Goal: Information Seeking & Learning: Learn about a topic

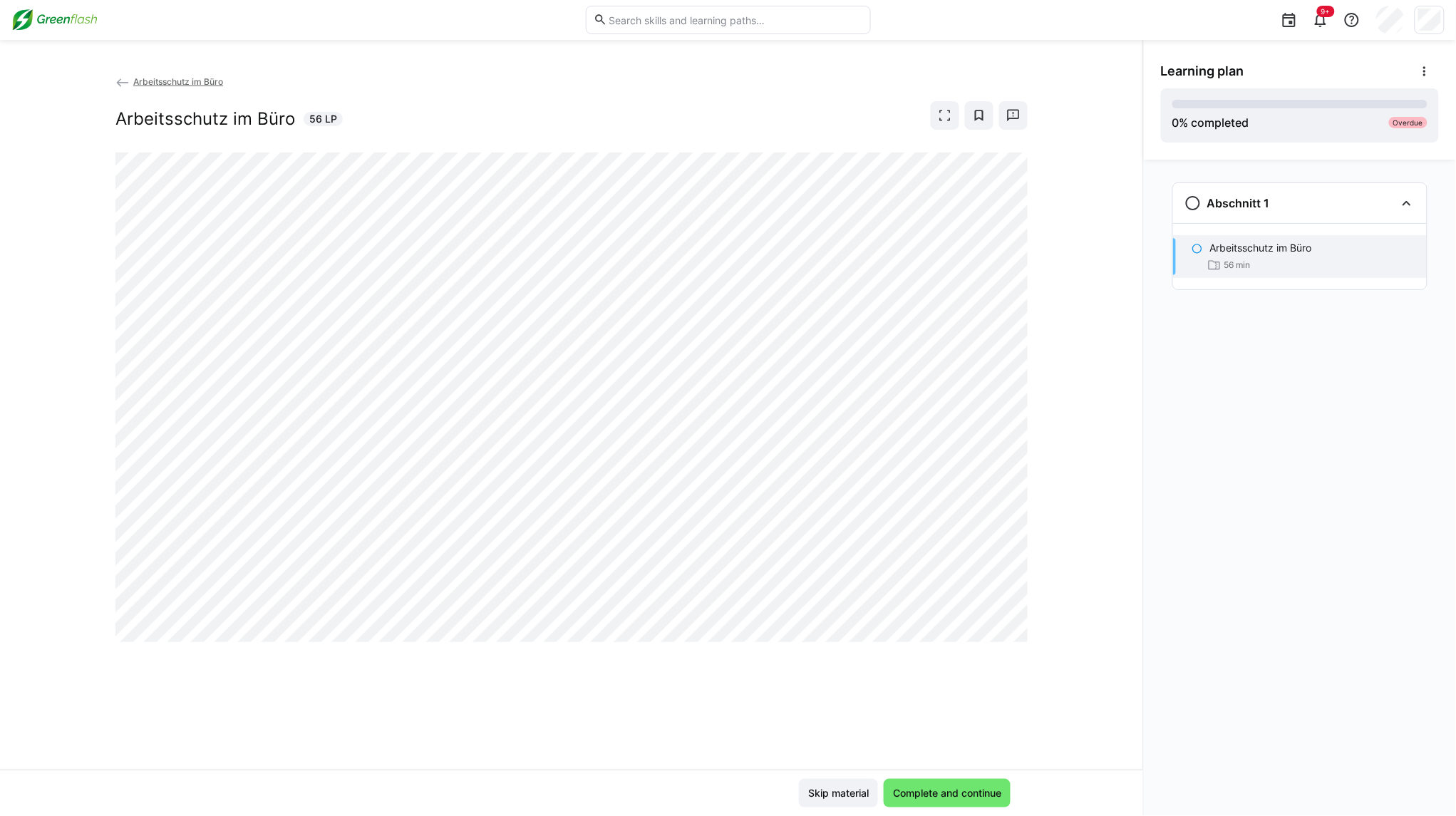
click at [1258, 499] on div "Abschnitt 1 Arbeitsschutz im Büro 56 min" at bounding box center [1300, 488] width 313 height 657
click at [1261, 531] on div "Abschnitt 1 Arbeitsschutz im Büro 56 min" at bounding box center [1300, 488] width 313 height 657
click at [1214, 544] on div "Abschnitt 1 Arbeitsschutz im Büro 56 min" at bounding box center [1300, 488] width 313 height 657
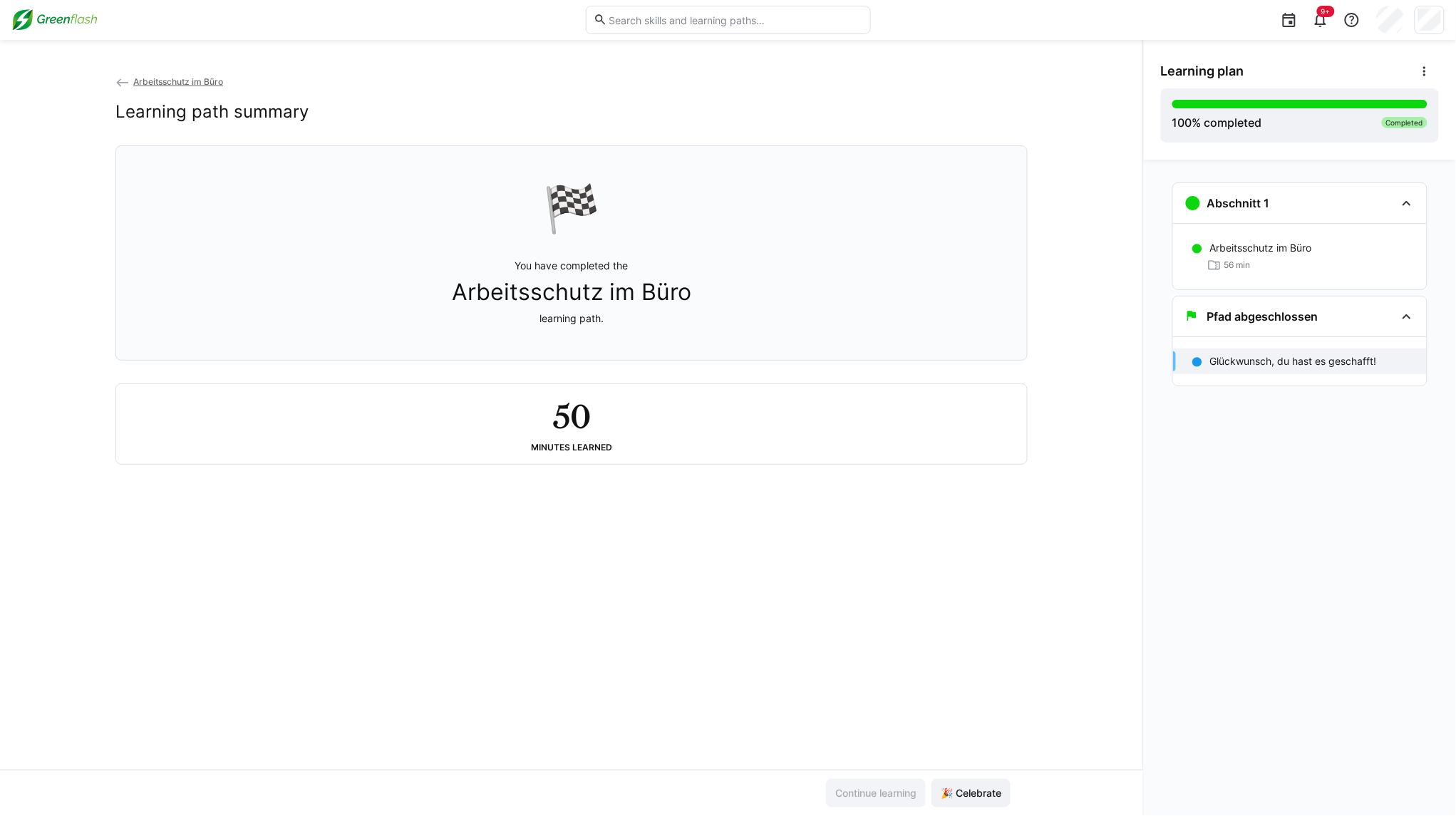
click at [999, 776] on div "Continue learning 🎉 Celebrate" at bounding box center [571, 792] width 1143 height 47
drag, startPoint x: 996, startPoint y: 781, endPoint x: 987, endPoint y: 790, distance: 12.7
click at [995, 782] on span "🎉 Celebrate" at bounding box center [971, 793] width 79 height 28
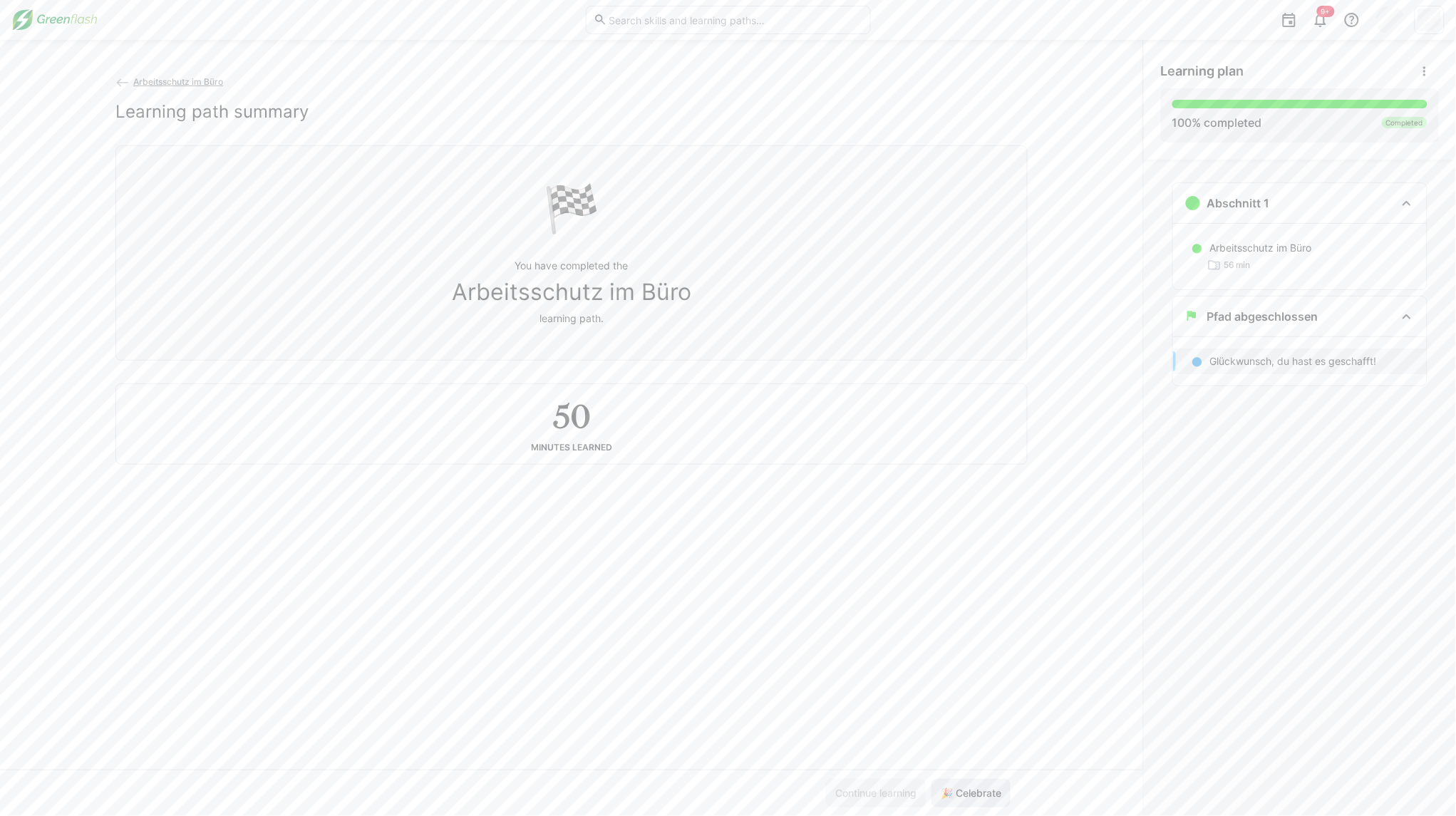
click at [980, 796] on span "🎉 Celebrate" at bounding box center [971, 793] width 65 height 14
click at [210, 75] on app-back-navigation "Arbeitsschutz im Büro" at bounding box center [571, 82] width 912 height 16
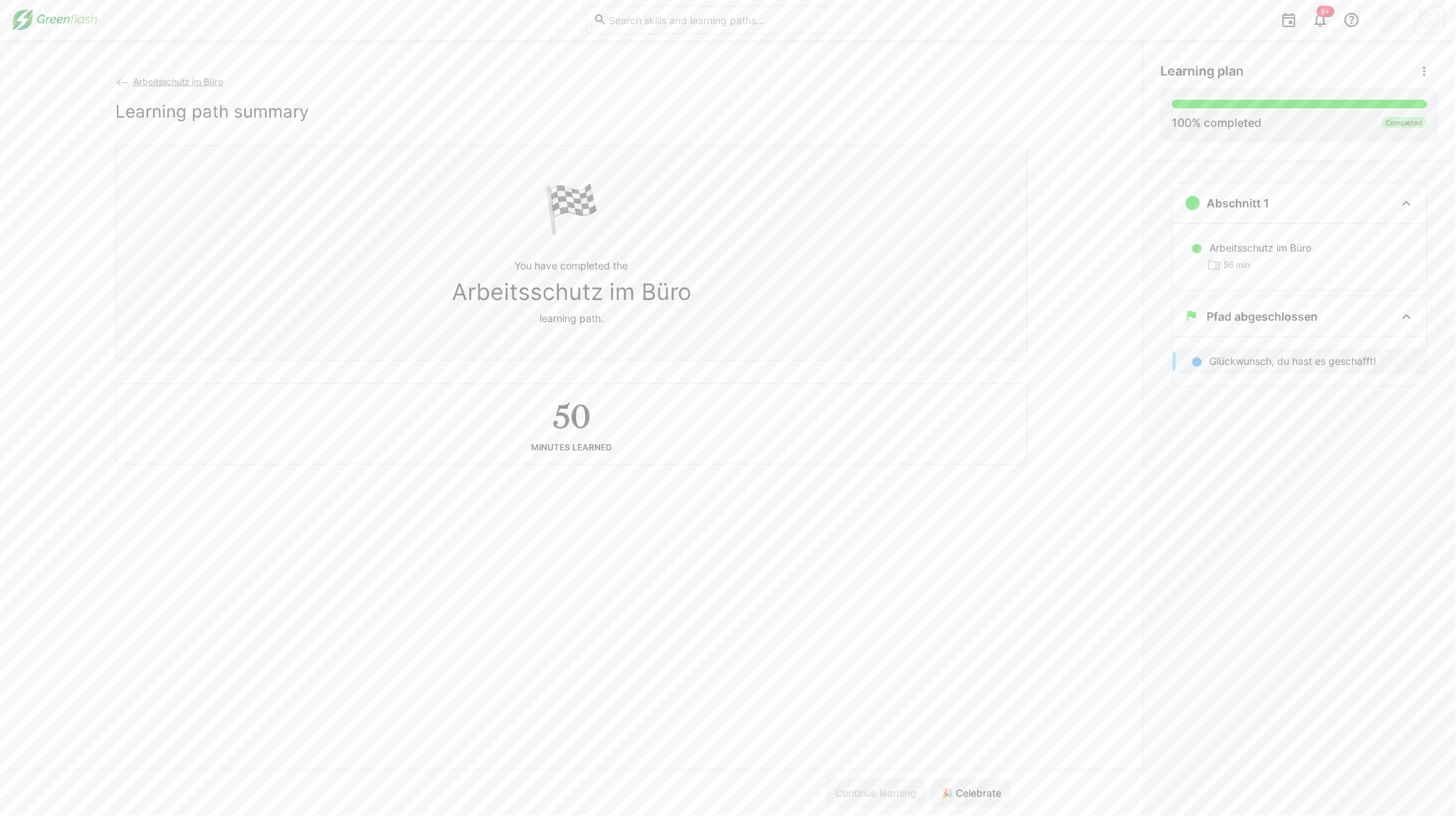
click at [208, 85] on span "Arbeitsschutz im Büro" at bounding box center [178, 82] width 90 height 11
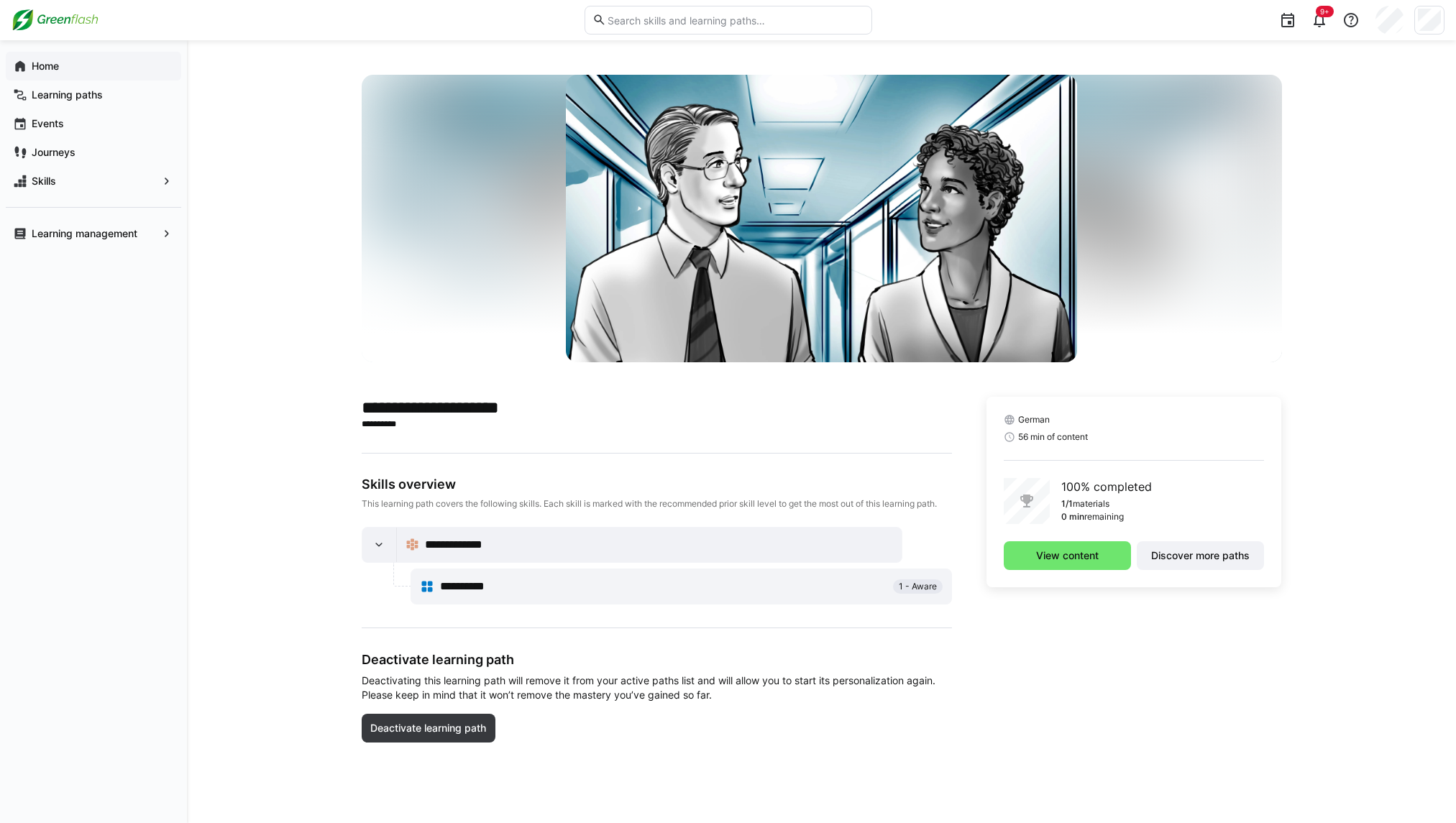
click at [45, 55] on div "Home" at bounding box center [93, 66] width 176 height 28
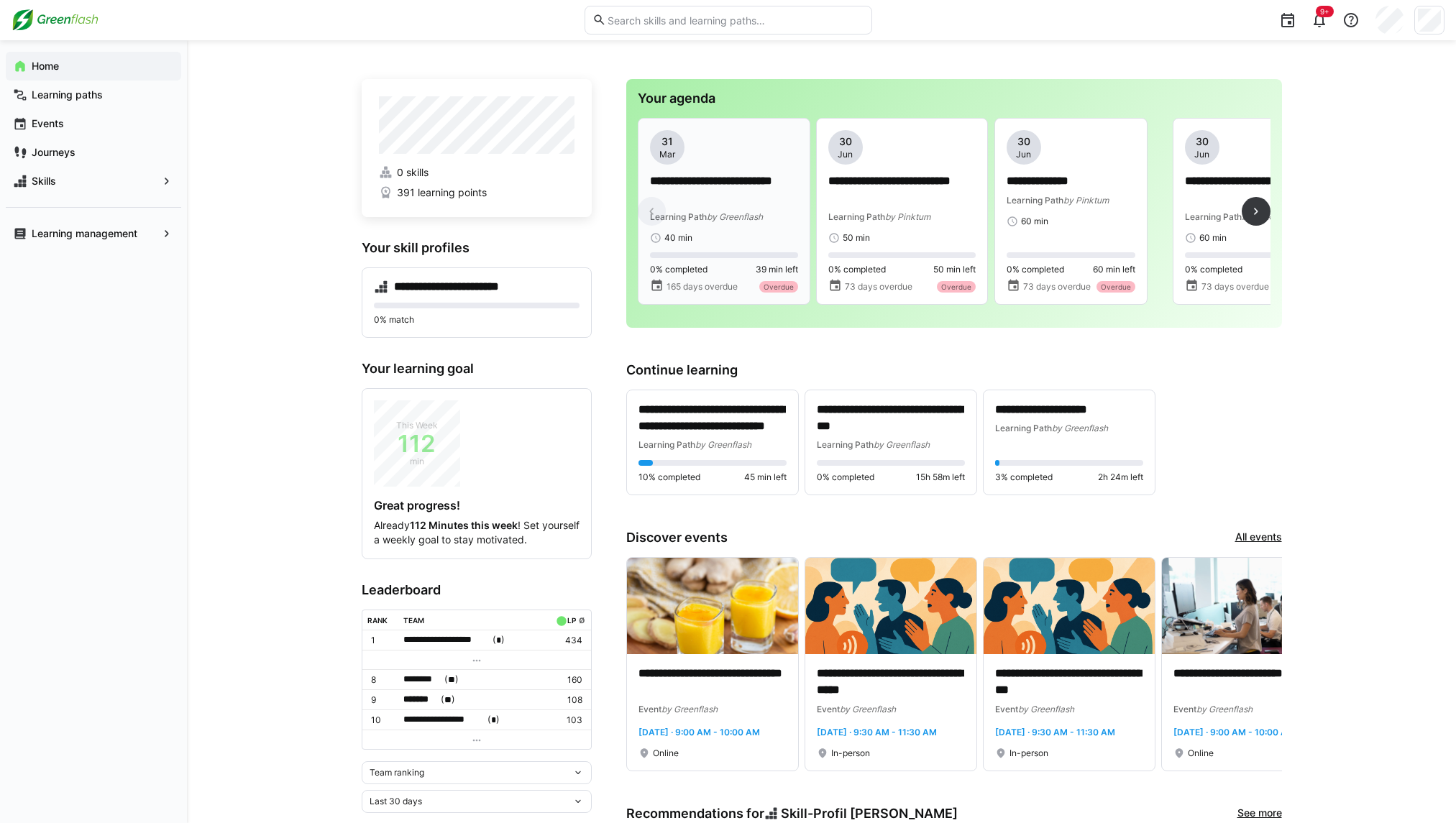
click at [781, 274] on span "39 min left" at bounding box center [777, 269] width 43 height 12
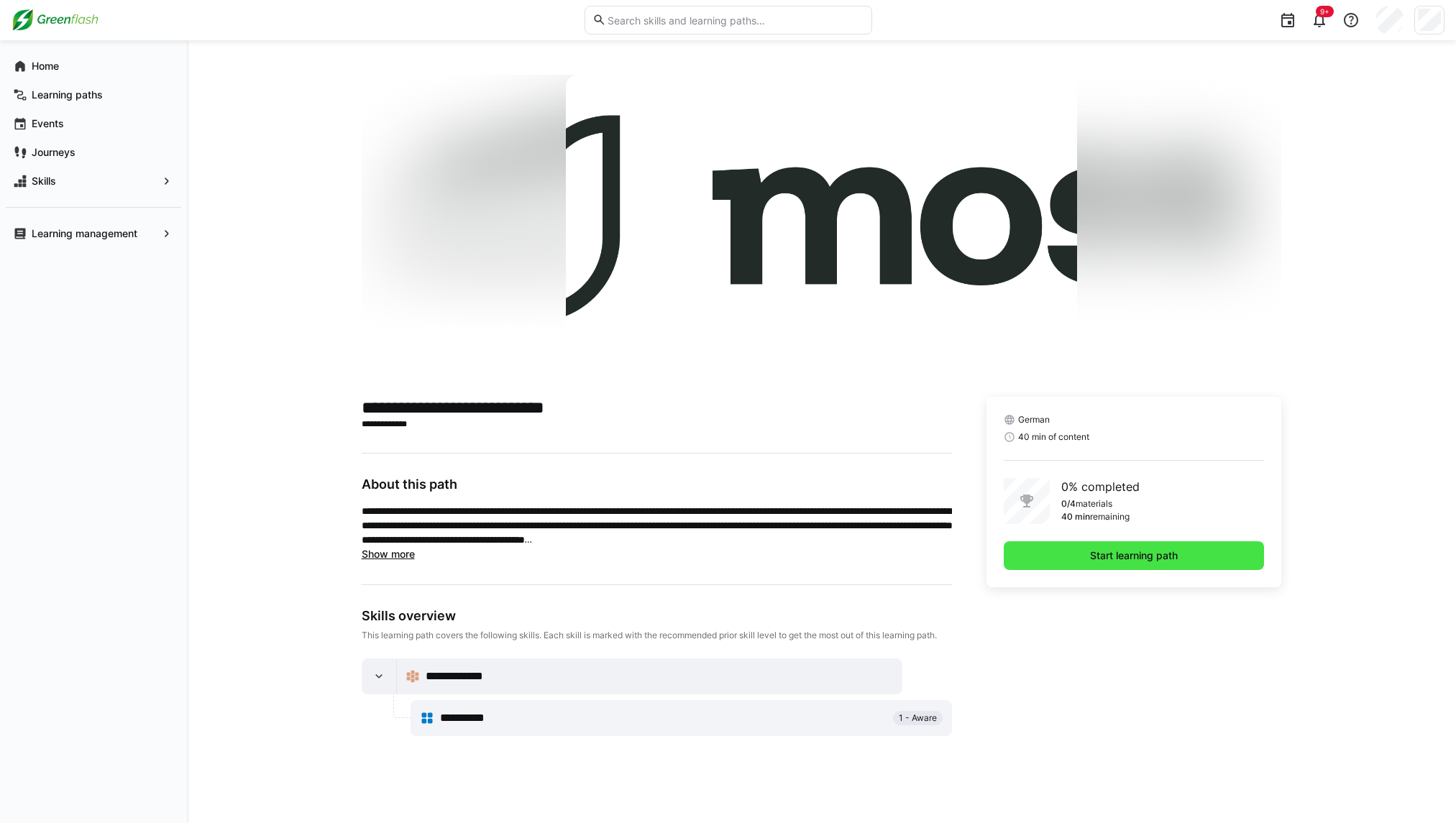
click at [1116, 555] on span "Start learning path" at bounding box center [1134, 556] width 92 height 14
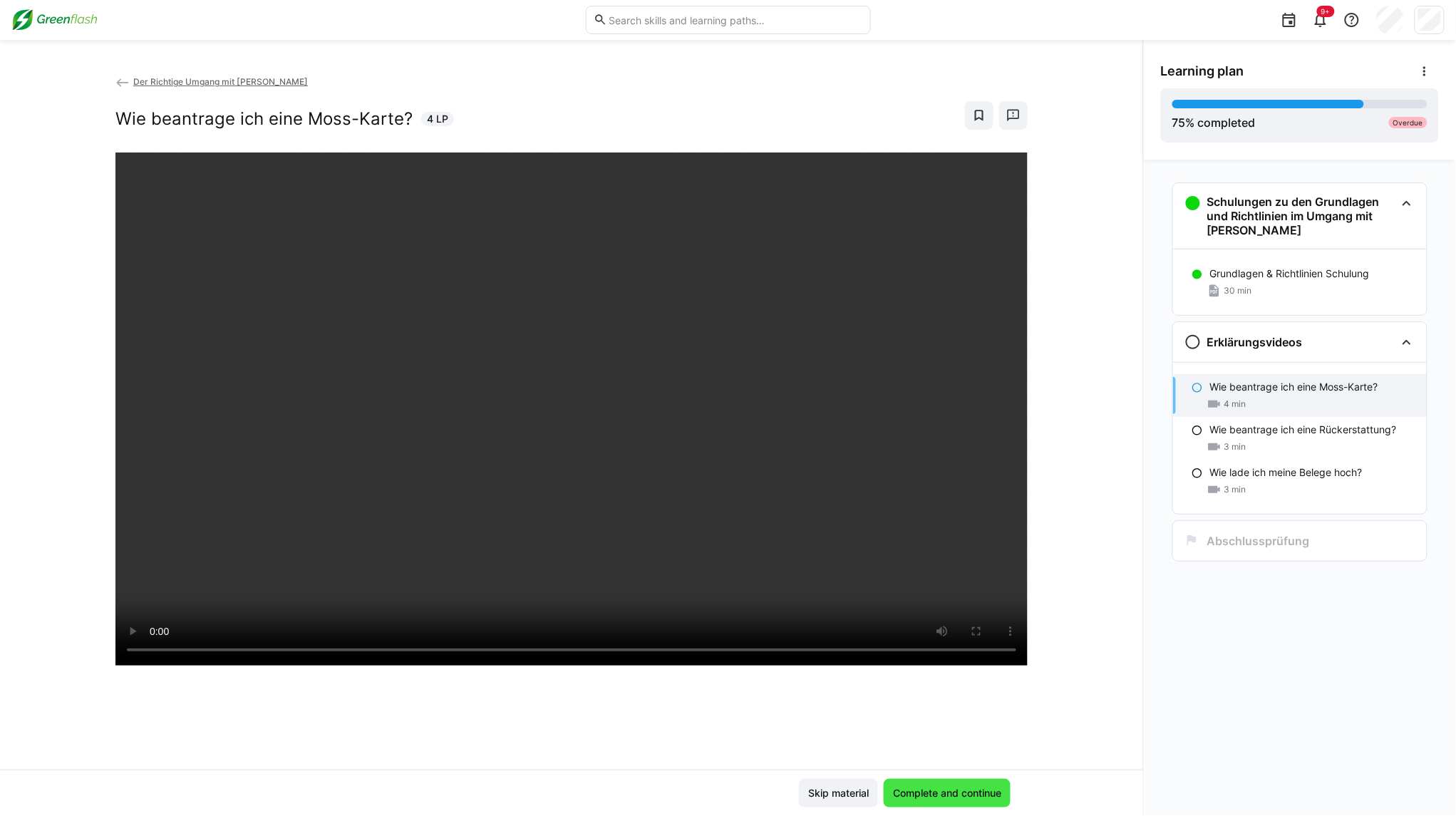
click at [980, 792] on span "Complete and continue" at bounding box center [947, 793] width 113 height 14
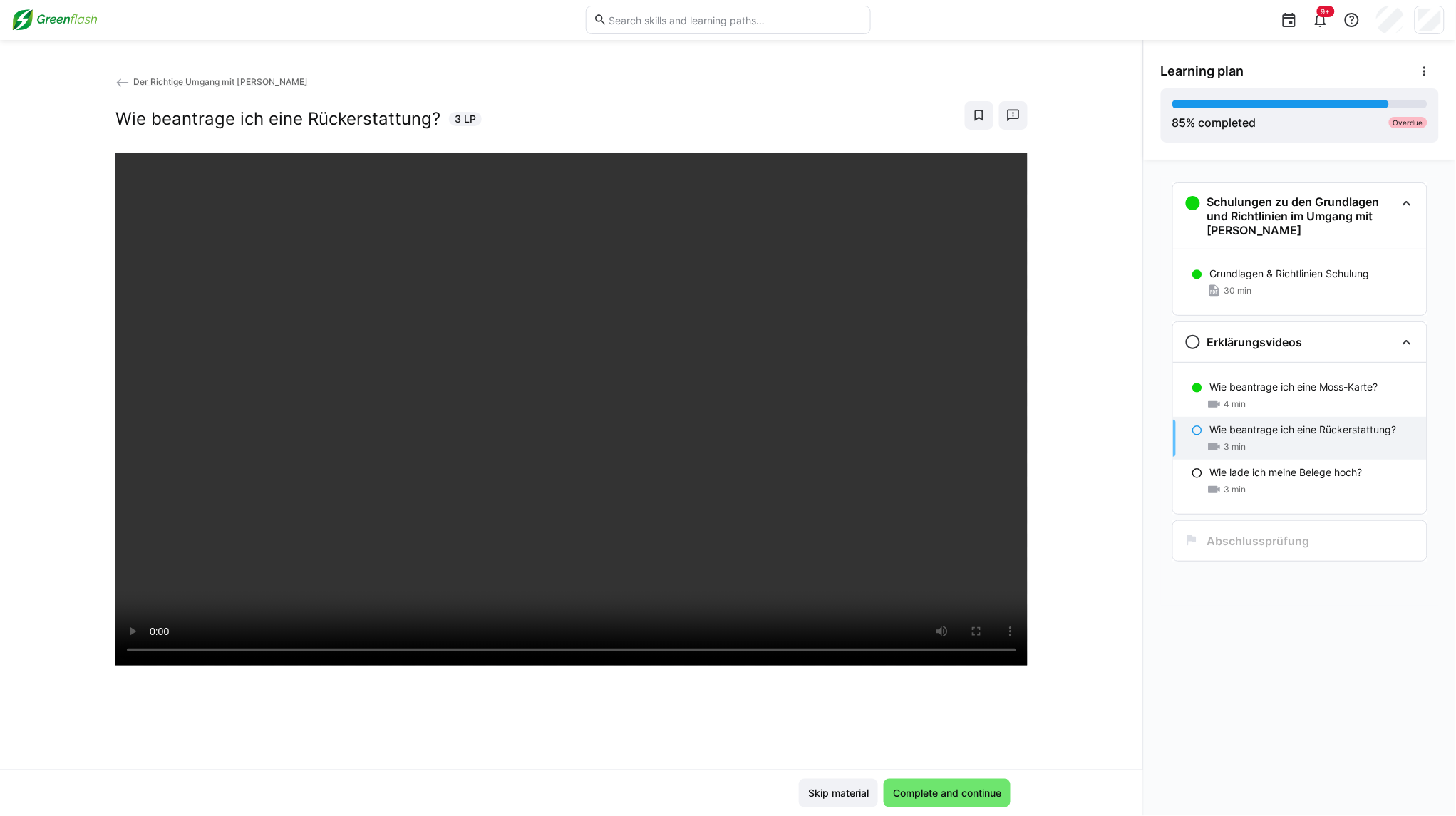
click at [1066, 605] on div "Der Richtige Umgang mit [PERSON_NAME] Wie beantrage ich eine Rückerstattung? 3 …" at bounding box center [571, 422] width 1143 height 695
click at [923, 792] on span "Complete and continue" at bounding box center [947, 793] width 113 height 14
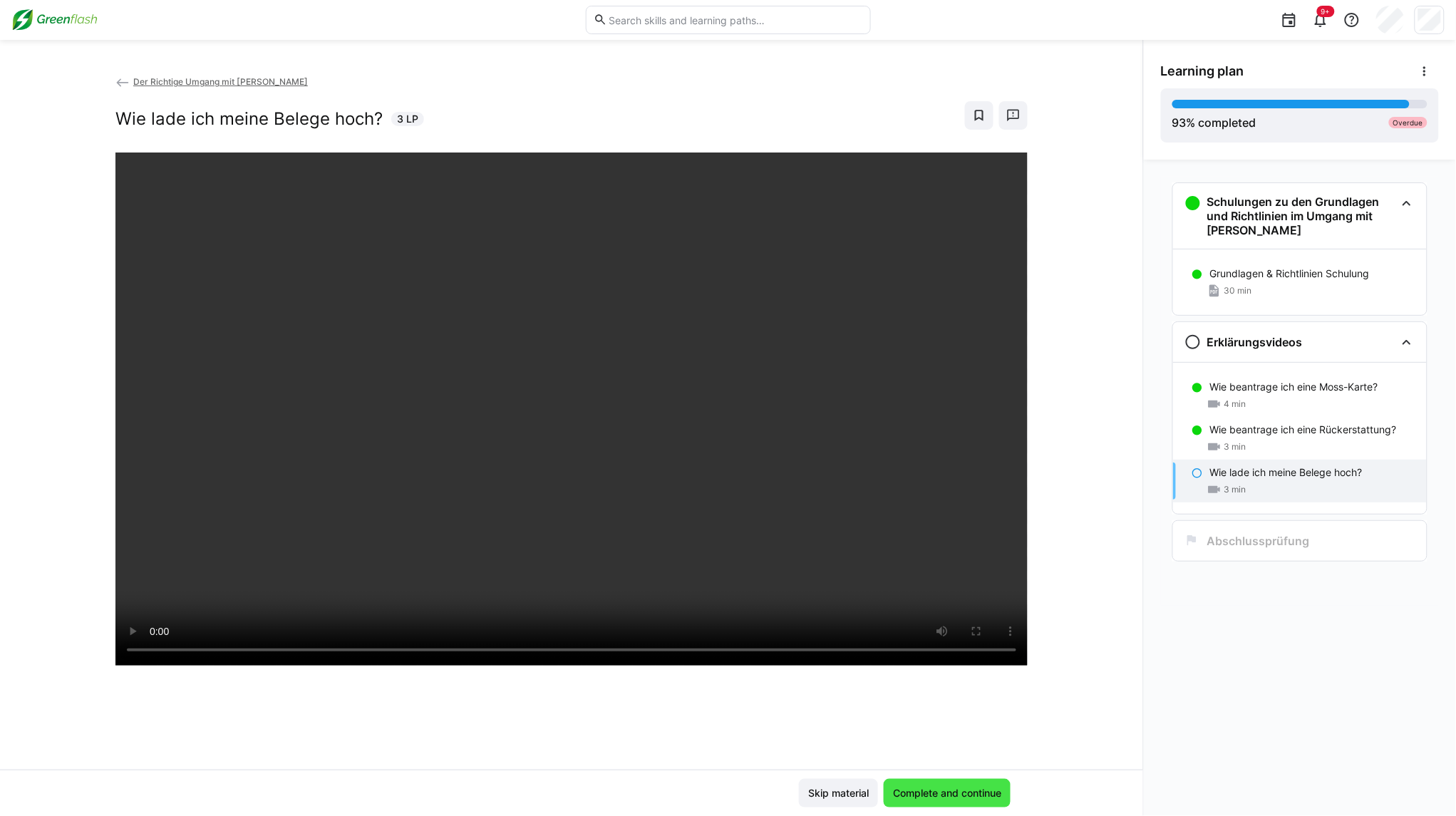
click at [960, 790] on span "Complete and continue" at bounding box center [947, 793] width 113 height 14
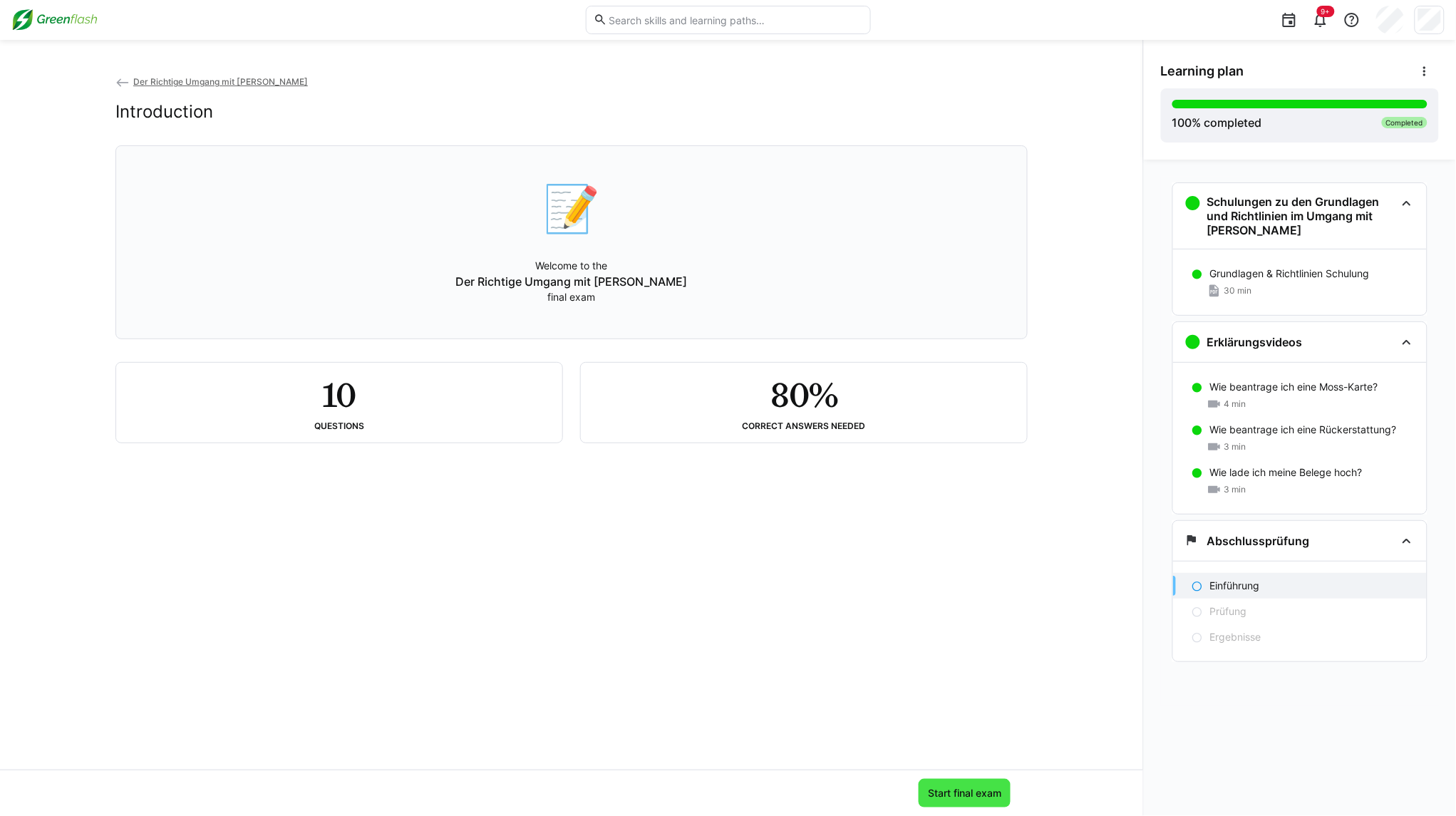
click at [965, 796] on span "Start final exam" at bounding box center [965, 793] width 77 height 14
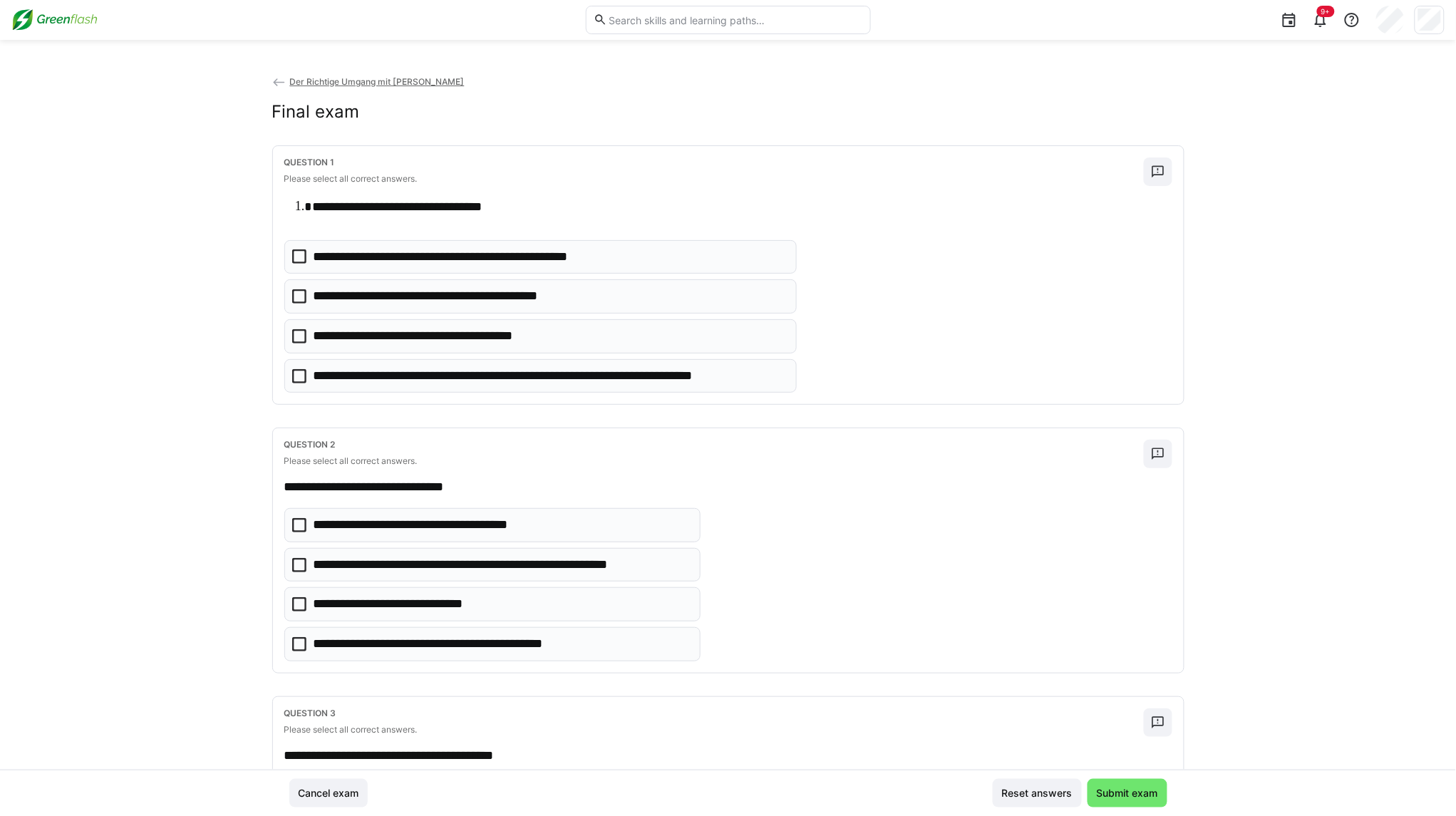
click at [298, 381] on icon at bounding box center [299, 376] width 14 height 14
click at [293, 529] on icon at bounding box center [299, 526] width 14 height 14
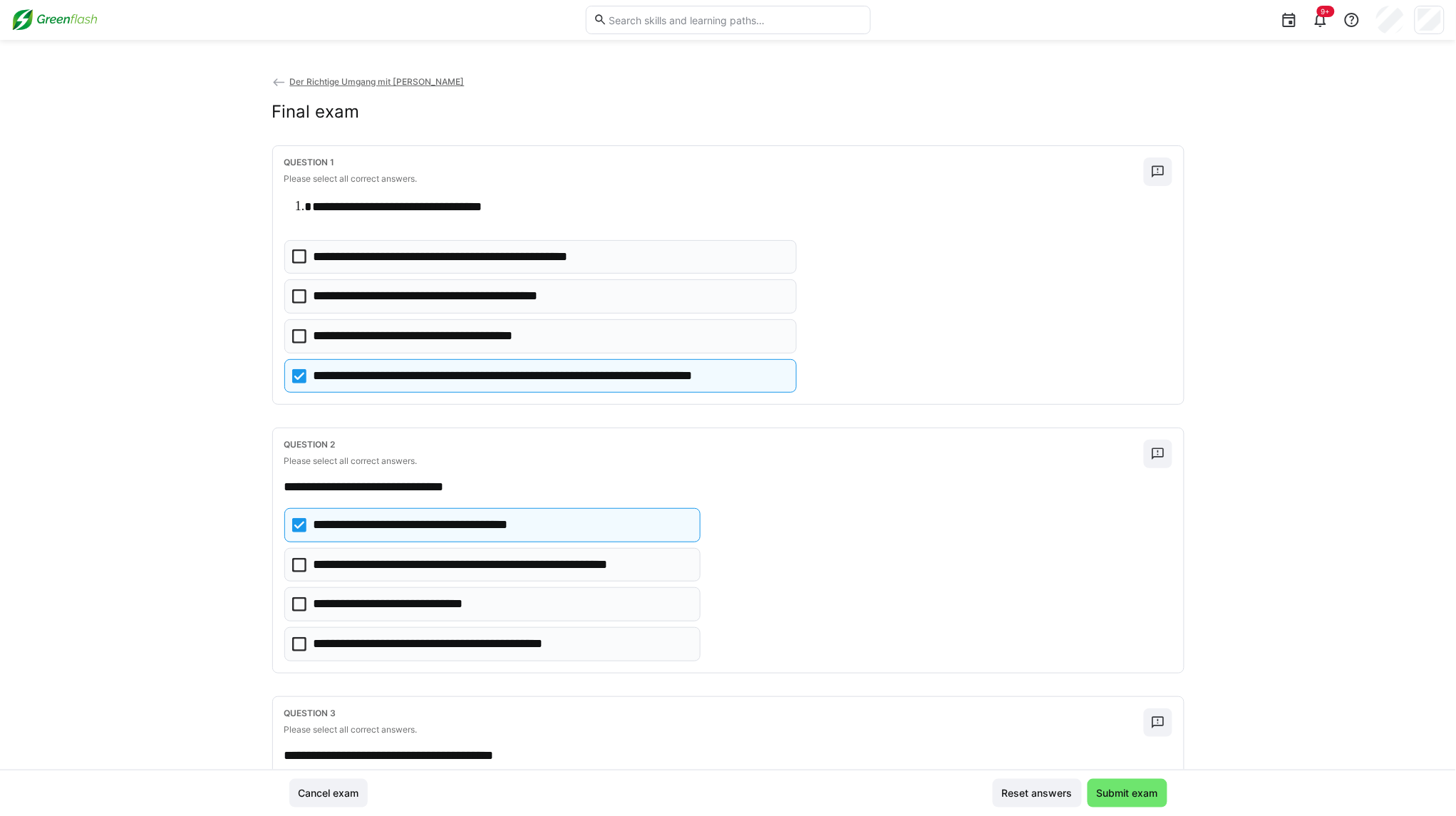
click at [296, 563] on icon at bounding box center [299, 565] width 14 height 14
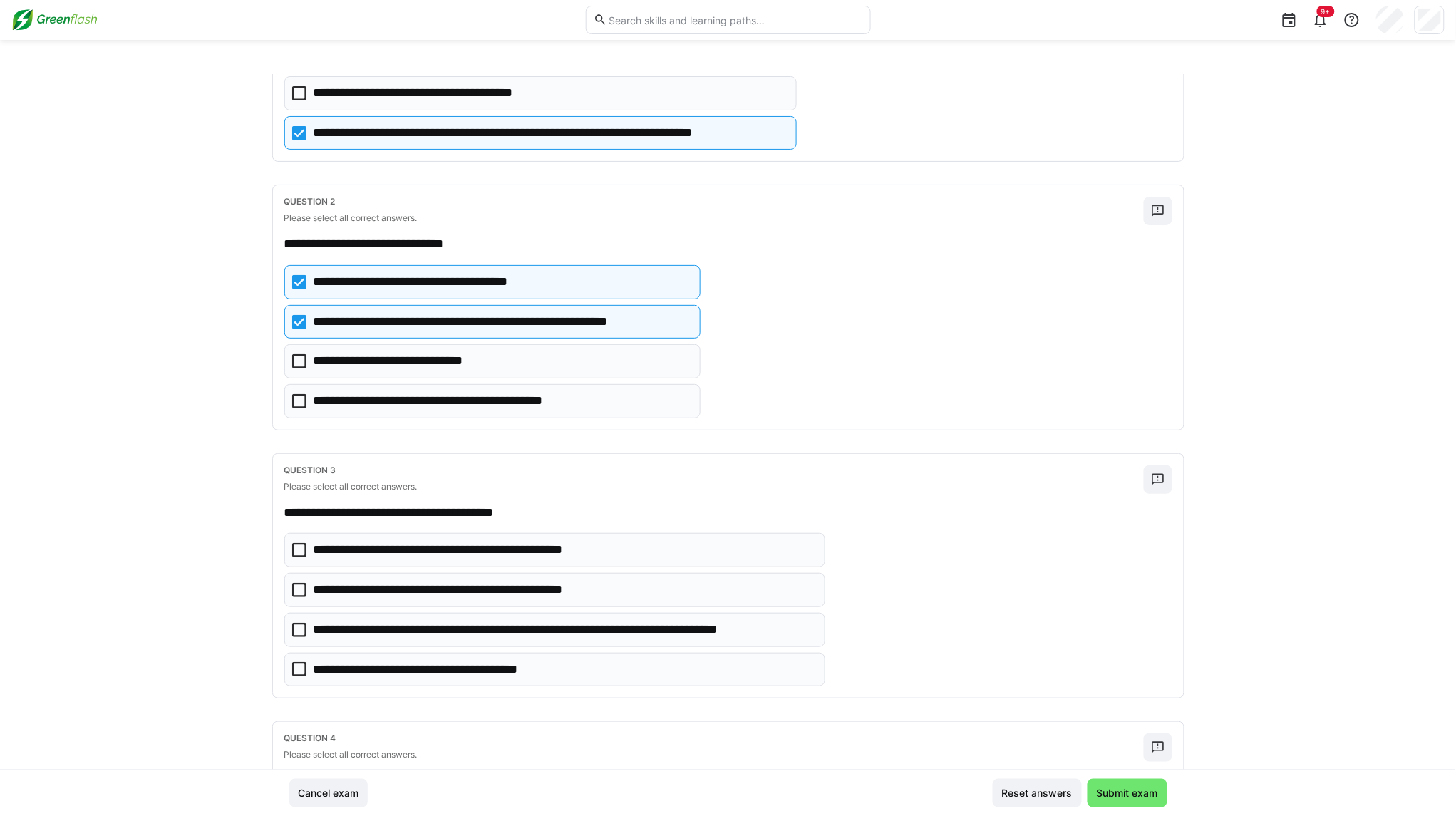
scroll to position [268, 0]
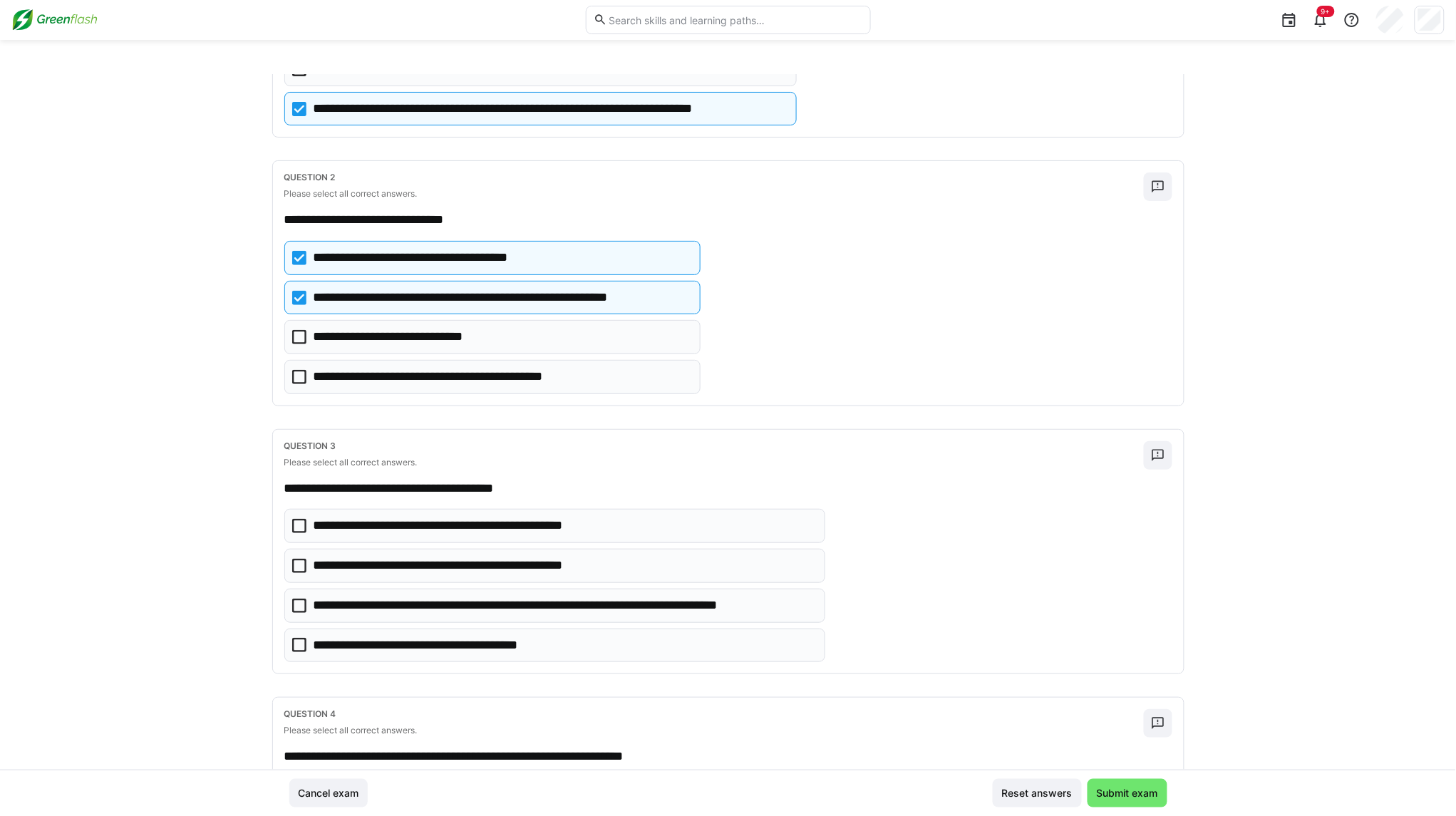
click at [300, 620] on eds-checkbox "**********" at bounding box center [555, 606] width 541 height 34
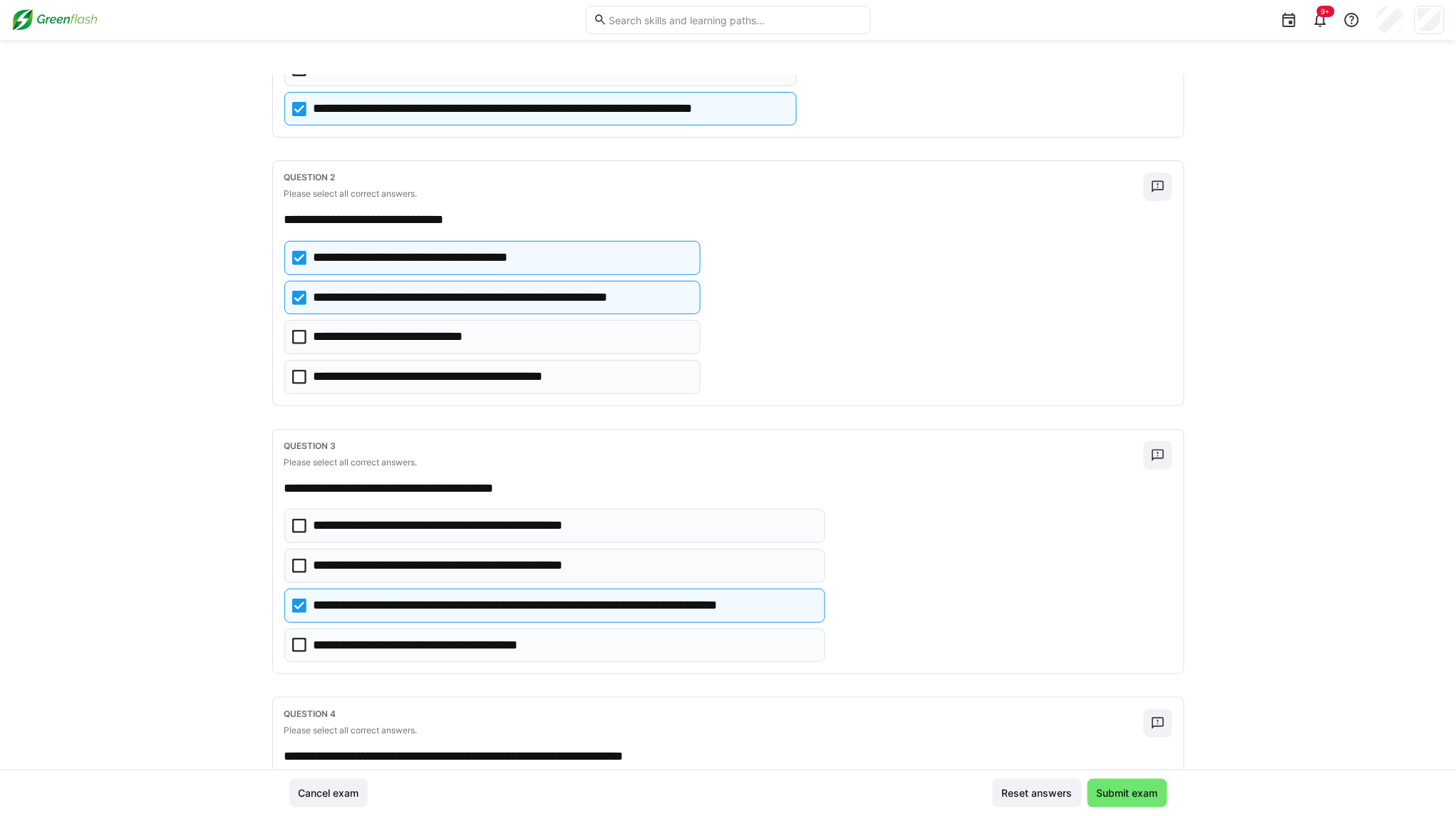
drag, startPoint x: 429, startPoint y: 635, endPoint x: 187, endPoint y: 631, distance: 242.0
click at [184, 632] on div "**********" at bounding box center [728, 422] width 1456 height 695
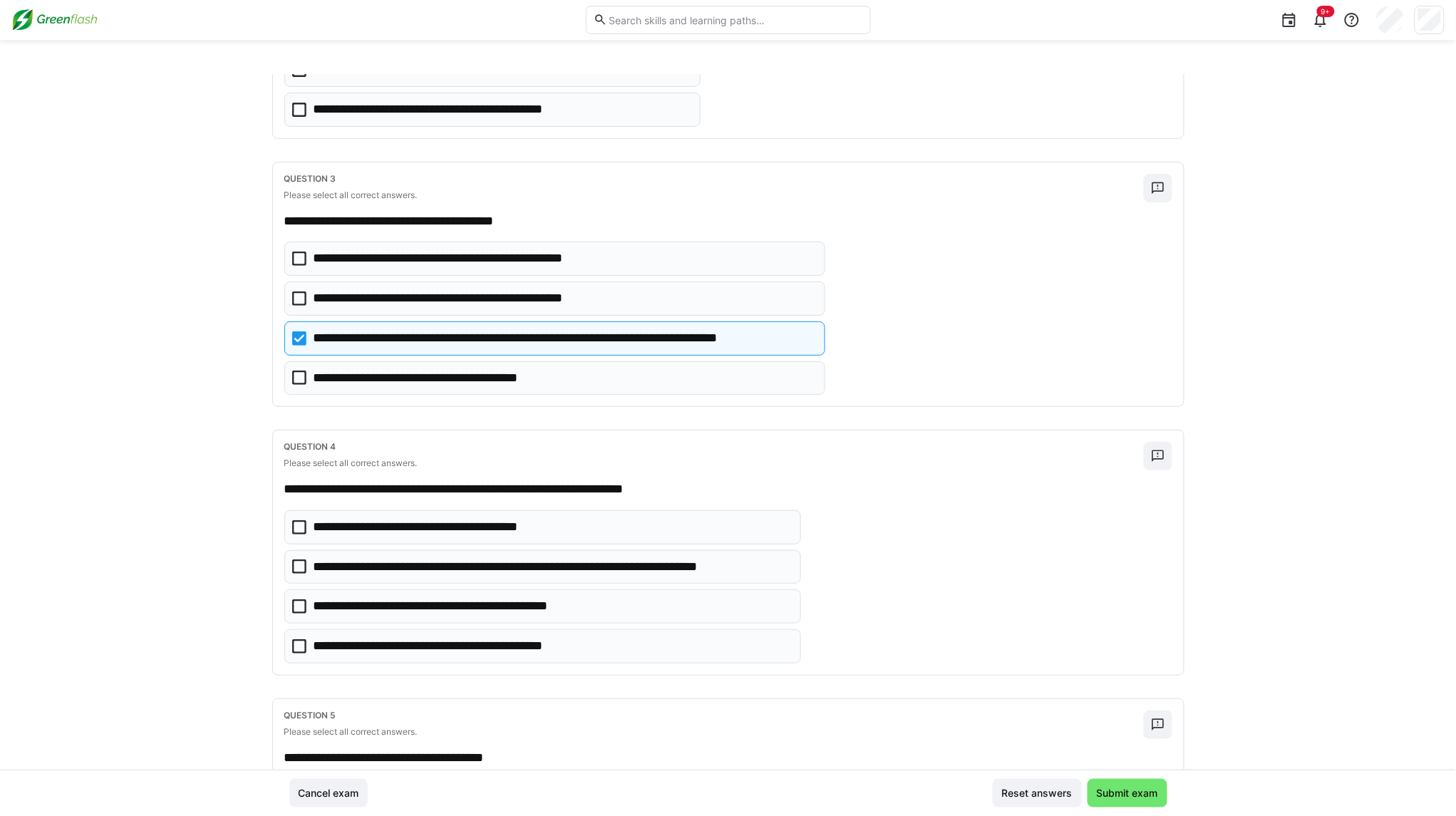
scroll to position [802, 0]
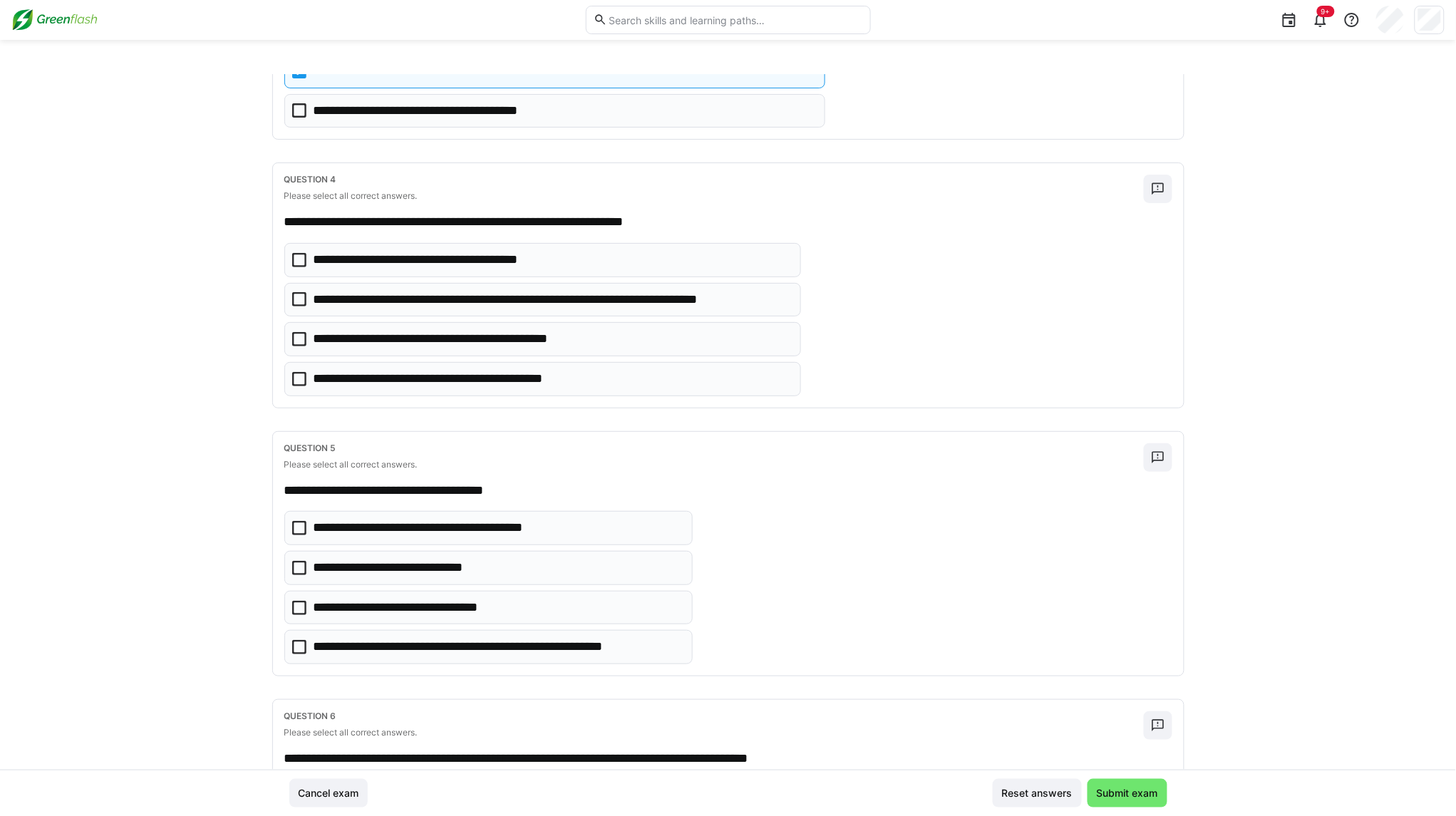
click at [299, 306] on icon at bounding box center [299, 299] width 14 height 14
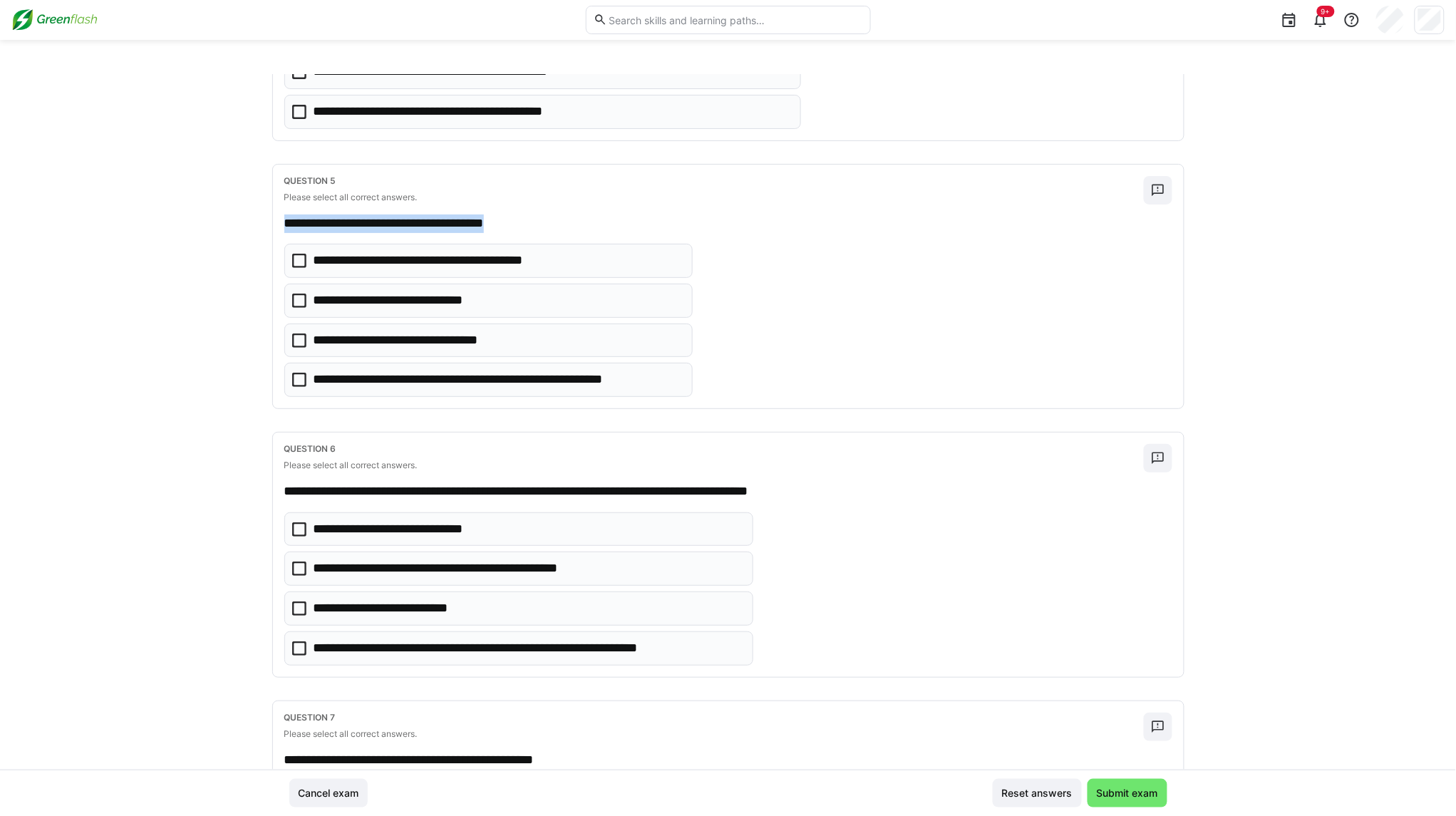
drag, startPoint x: 540, startPoint y: 226, endPoint x: 219, endPoint y: 216, distance: 321.2
click at [219, 216] on div "**********" at bounding box center [728, 422] width 1456 height 695
copy p "**********"
drag, startPoint x: 920, startPoint y: 330, endPoint x: 715, endPoint y: 347, distance: 205.7
click at [922, 330] on div "**********" at bounding box center [728, 320] width 888 height 153
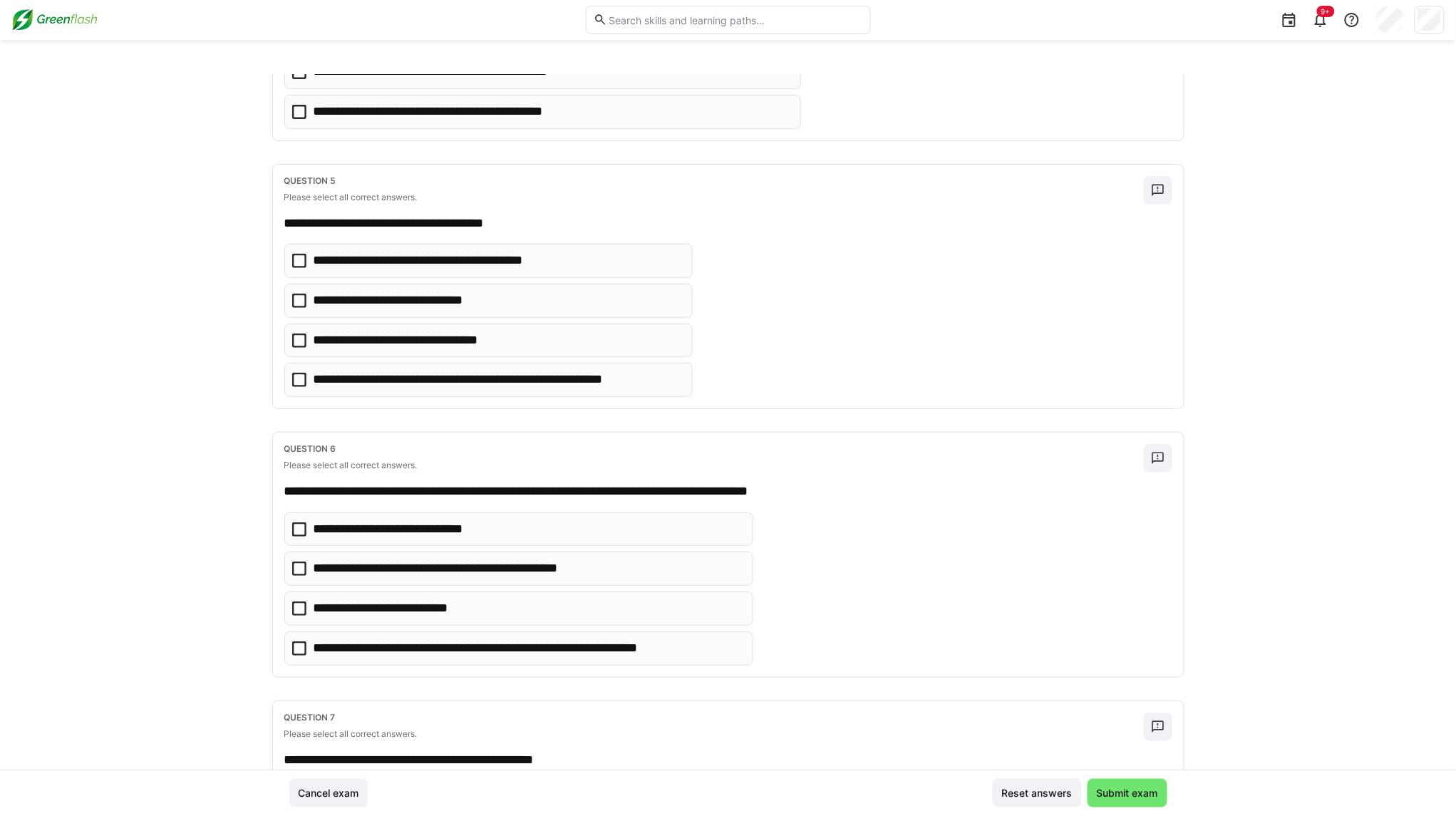
click at [294, 387] on icon at bounding box center [299, 379] width 14 height 14
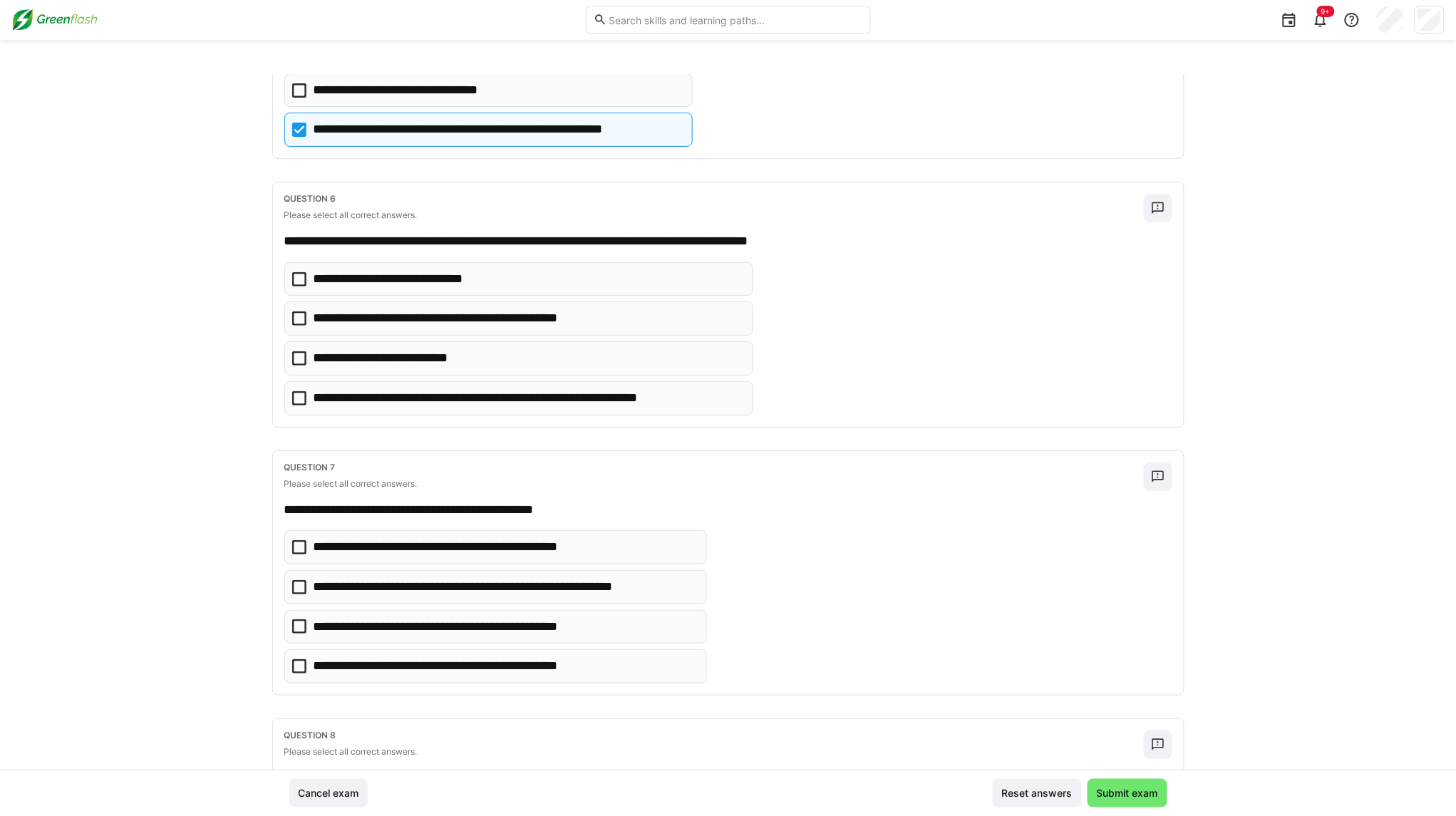
scroll to position [1336, 0]
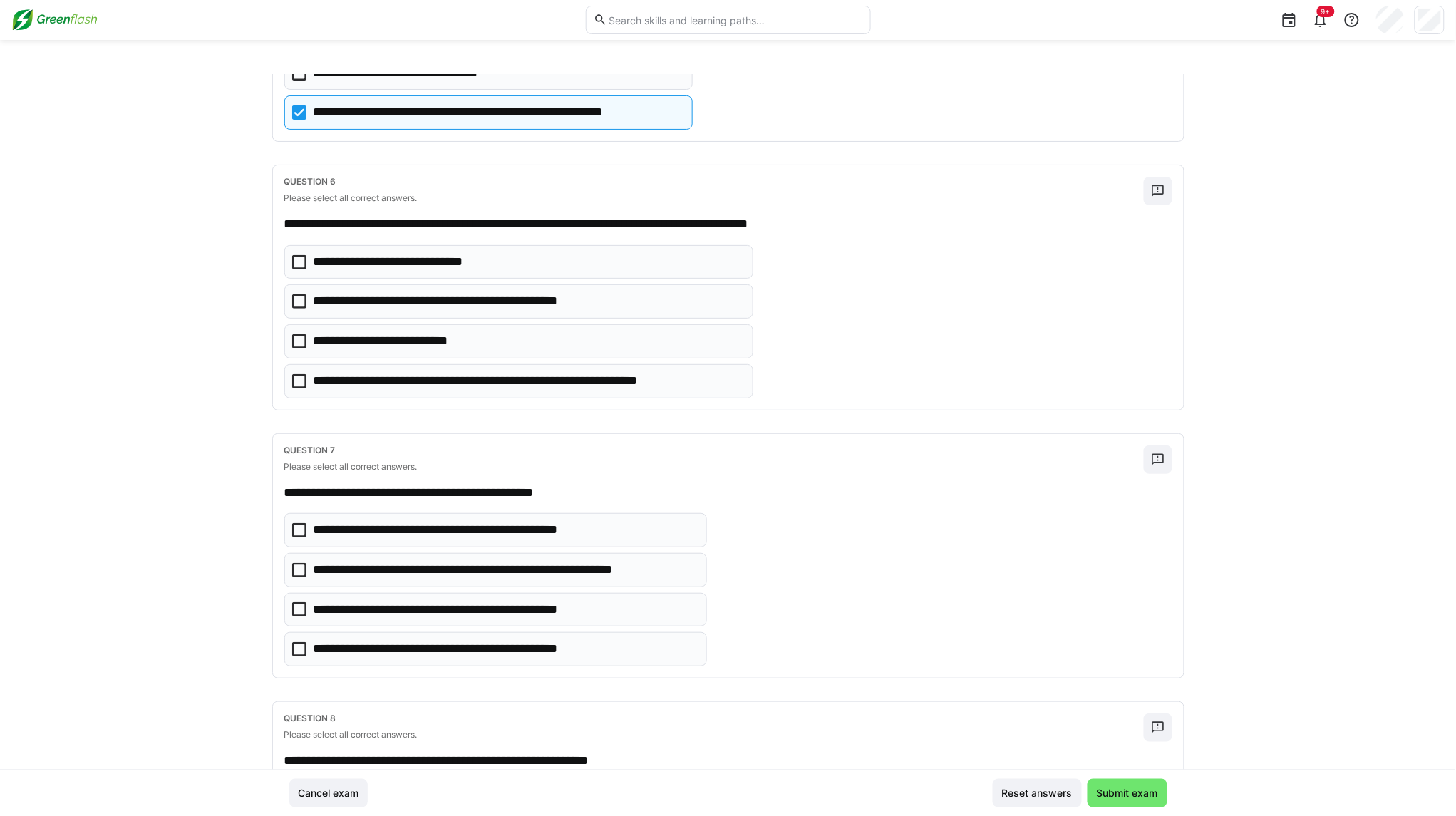
click at [299, 388] on icon at bounding box center [299, 381] width 14 height 14
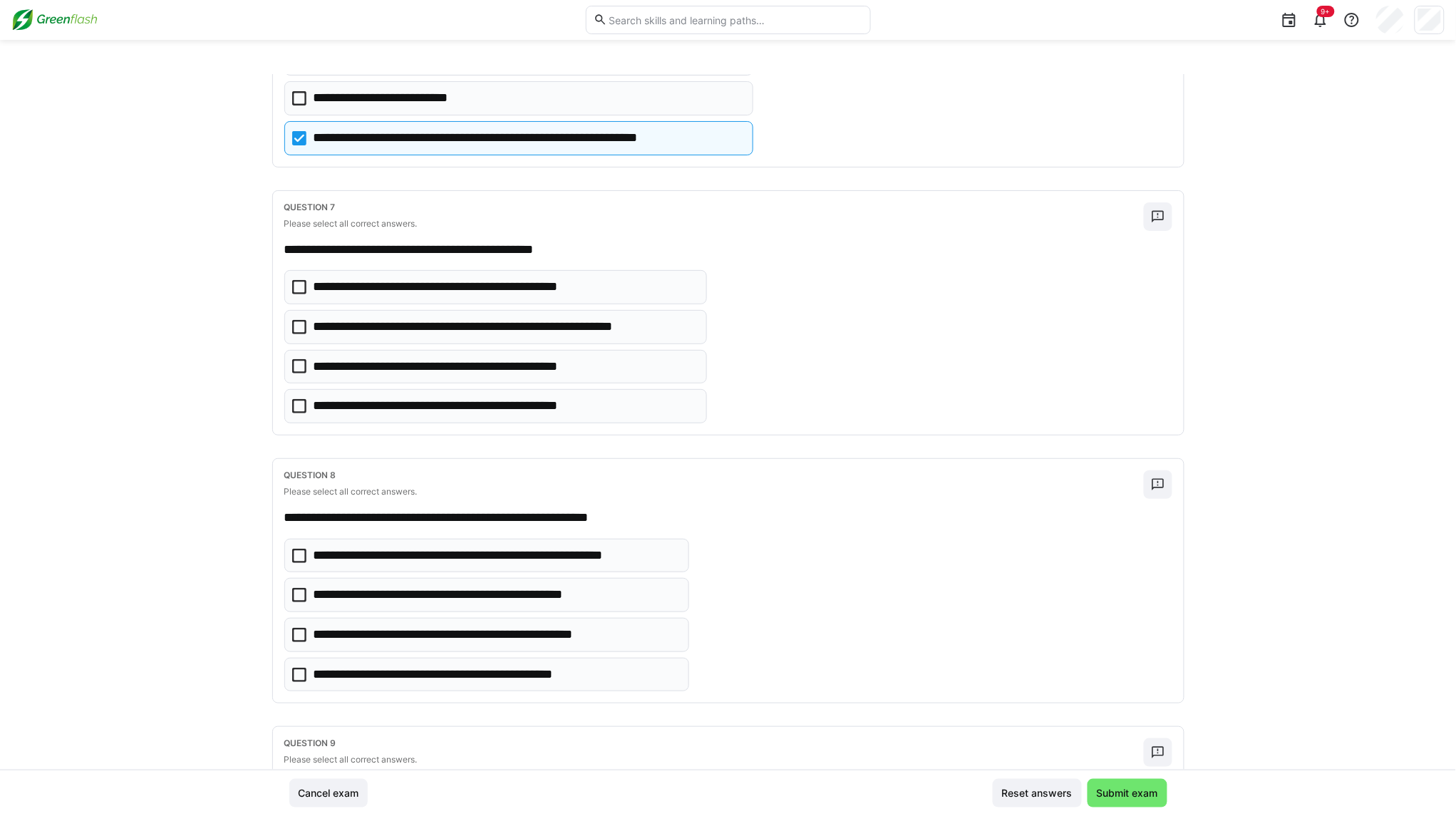
scroll to position [1604, 0]
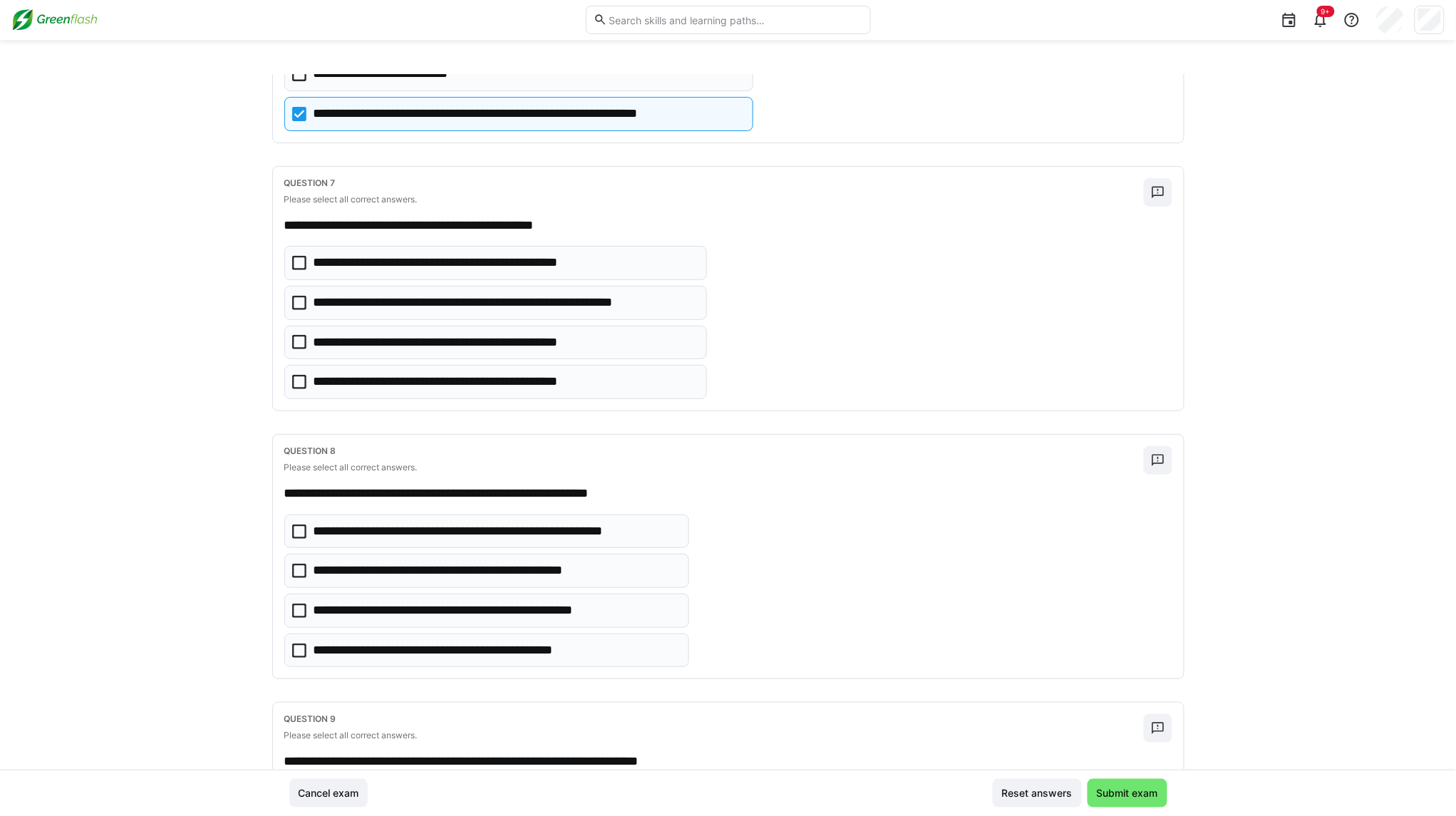
drag, startPoint x: 360, startPoint y: 289, endPoint x: 201, endPoint y: 364, distance: 175.8
click at [200, 364] on div "**********" at bounding box center [728, 422] width 1456 height 695
click at [298, 349] on icon at bounding box center [299, 342] width 14 height 14
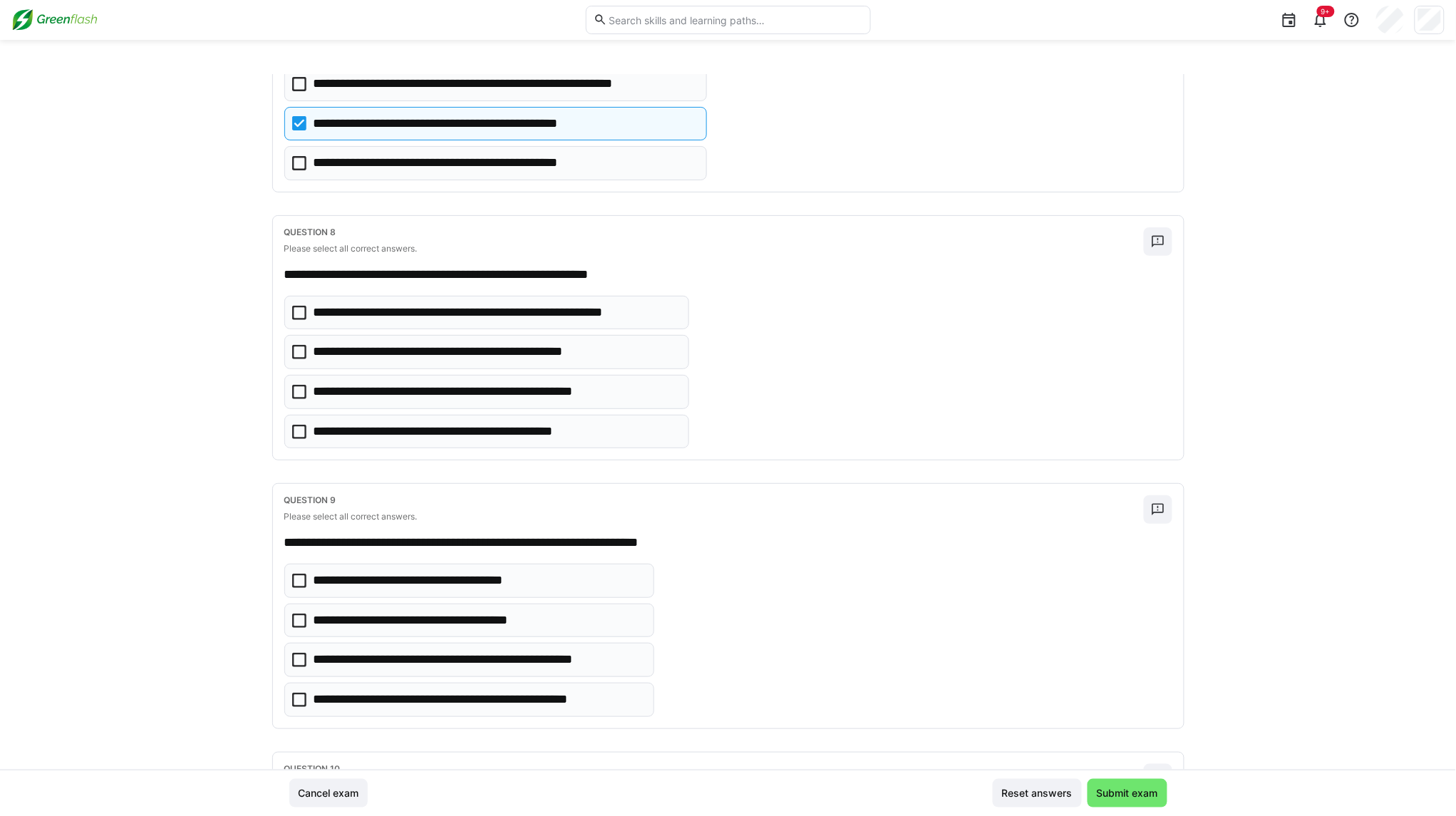
scroll to position [1871, 0]
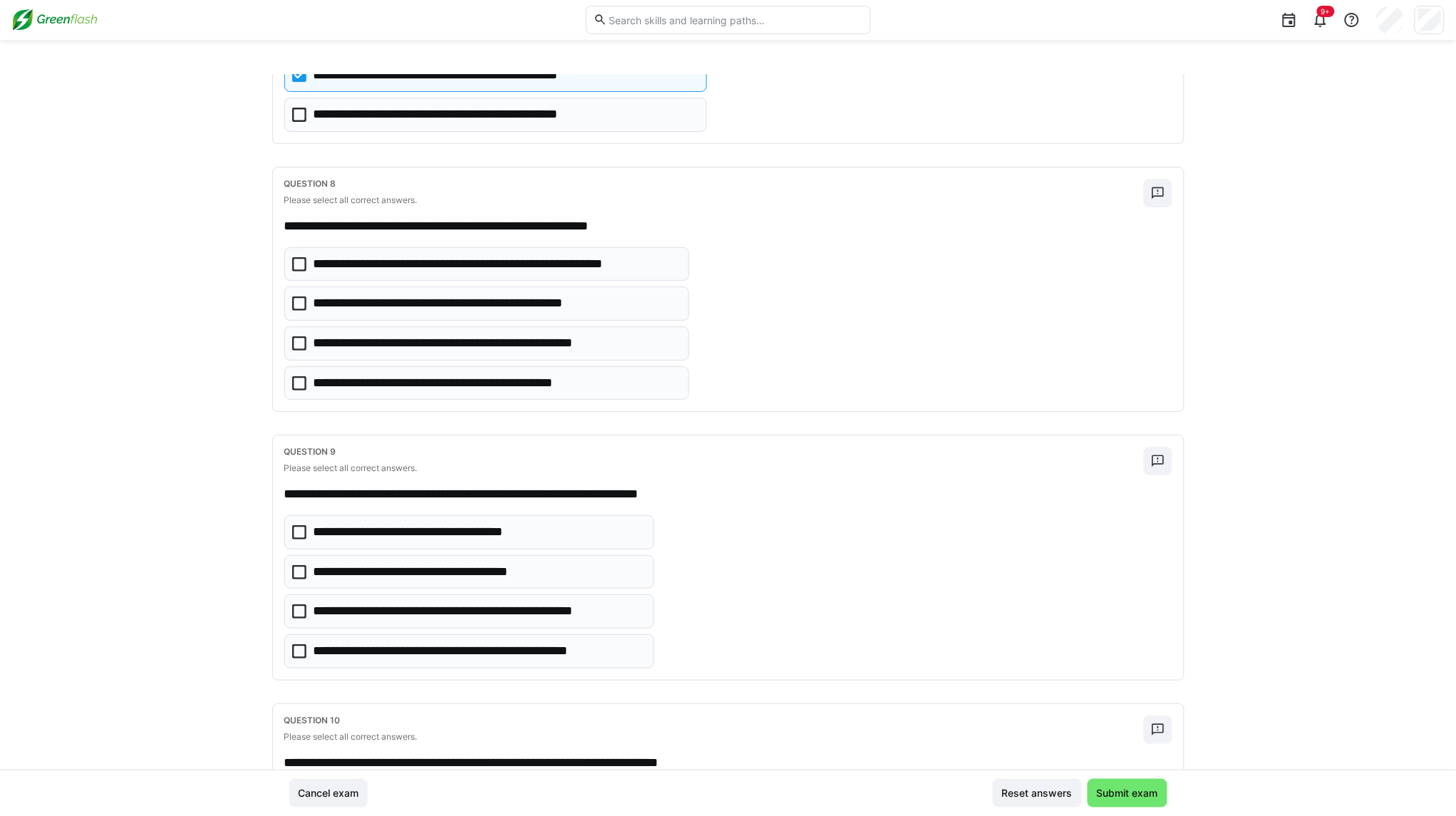
drag, startPoint x: 372, startPoint y: 255, endPoint x: 237, endPoint y: 293, distance: 140.2
click at [210, 300] on div "**********" at bounding box center [728, 422] width 1456 height 695
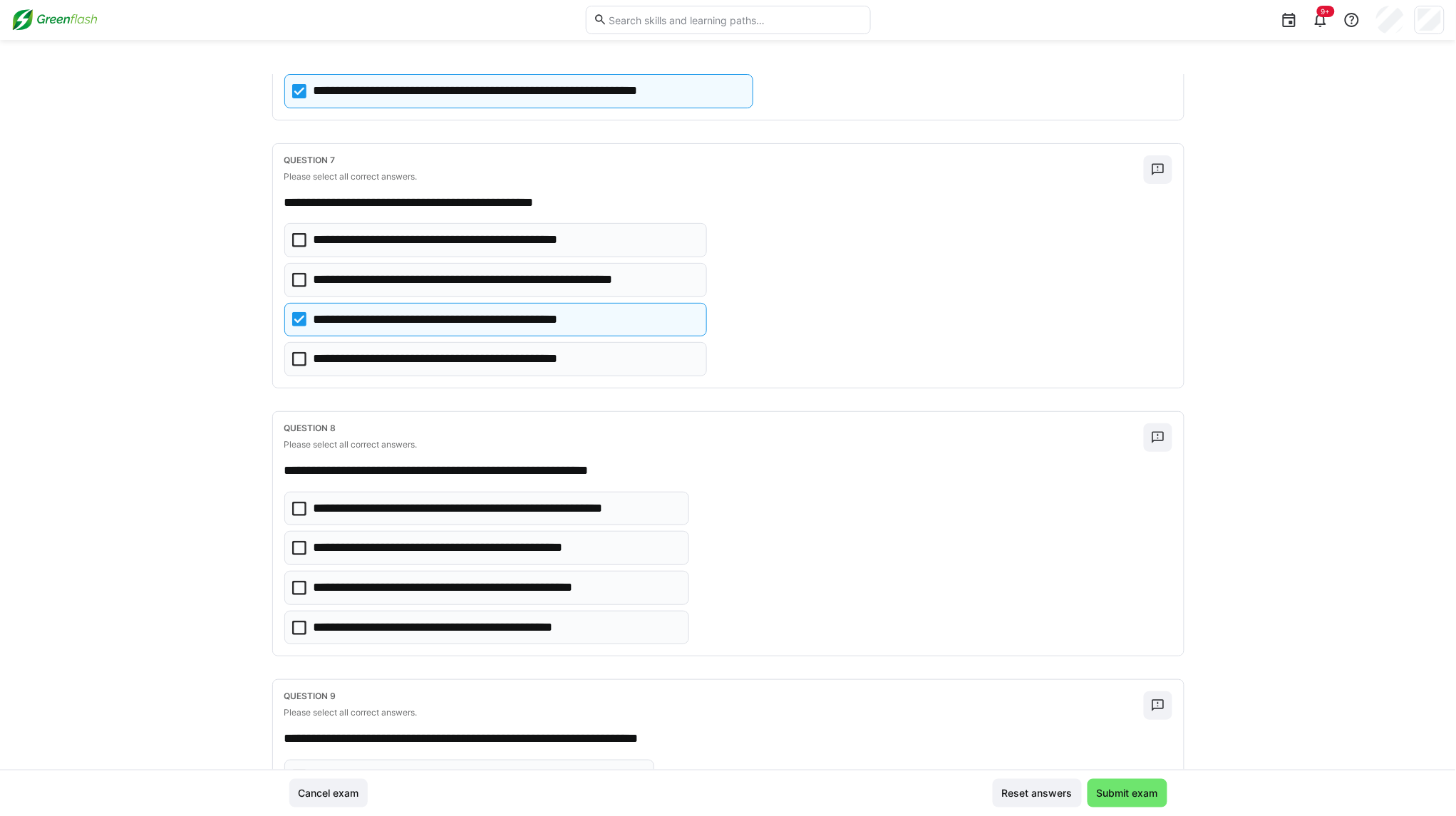
scroll to position [1604, 0]
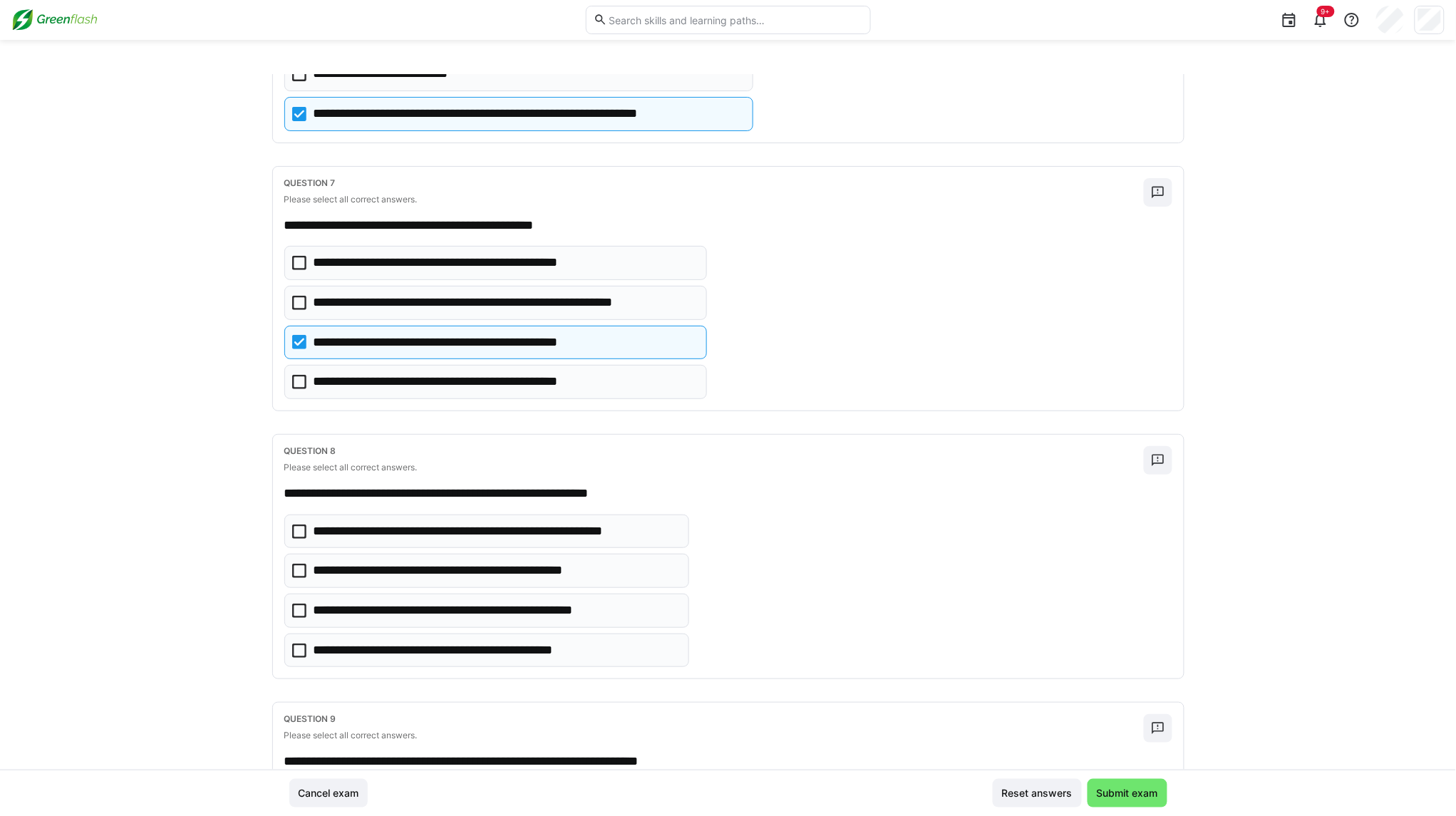
click at [298, 270] on icon at bounding box center [299, 263] width 14 height 14
click at [292, 349] on icon at bounding box center [299, 342] width 14 height 14
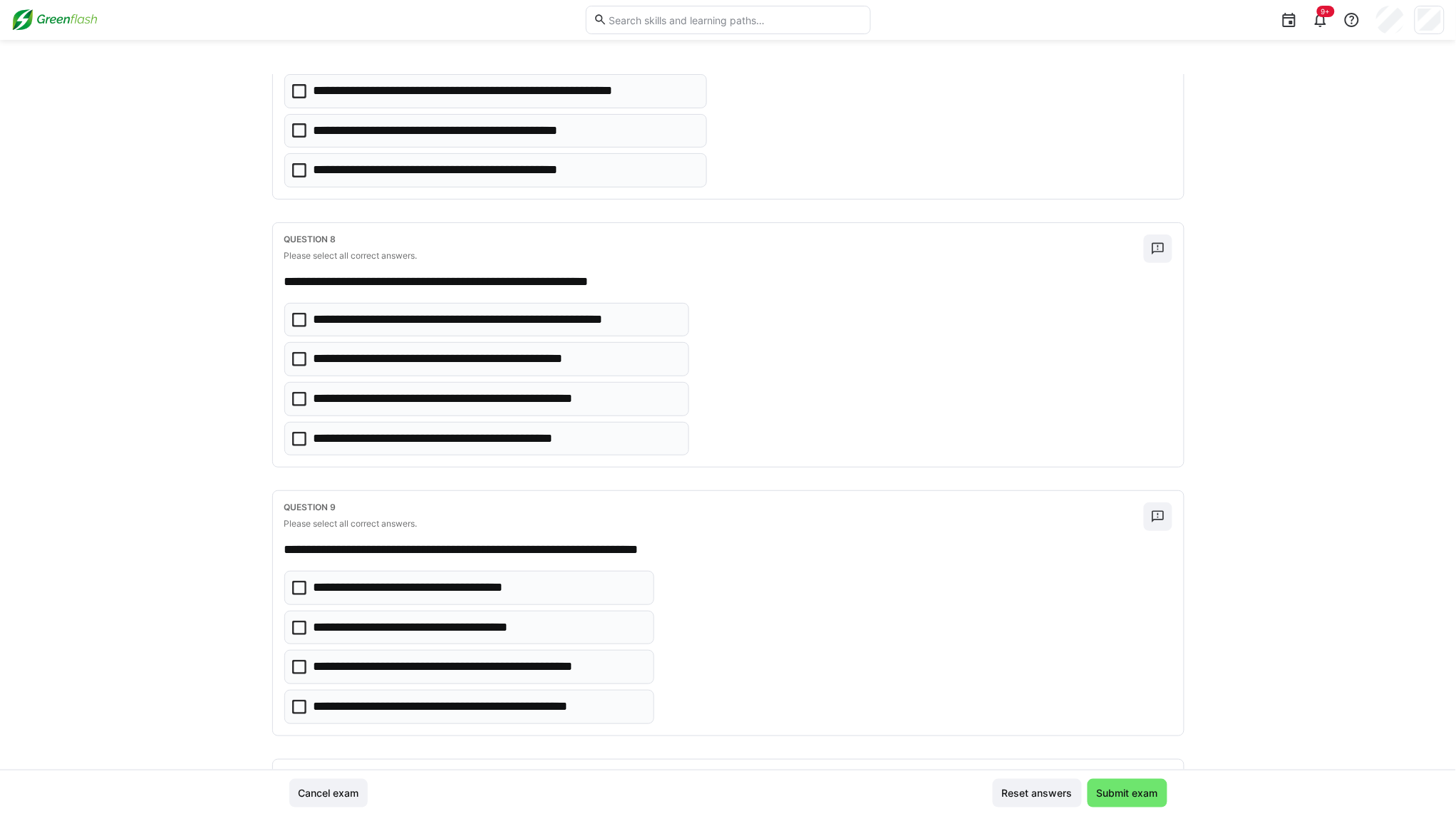
scroll to position [1871, 0]
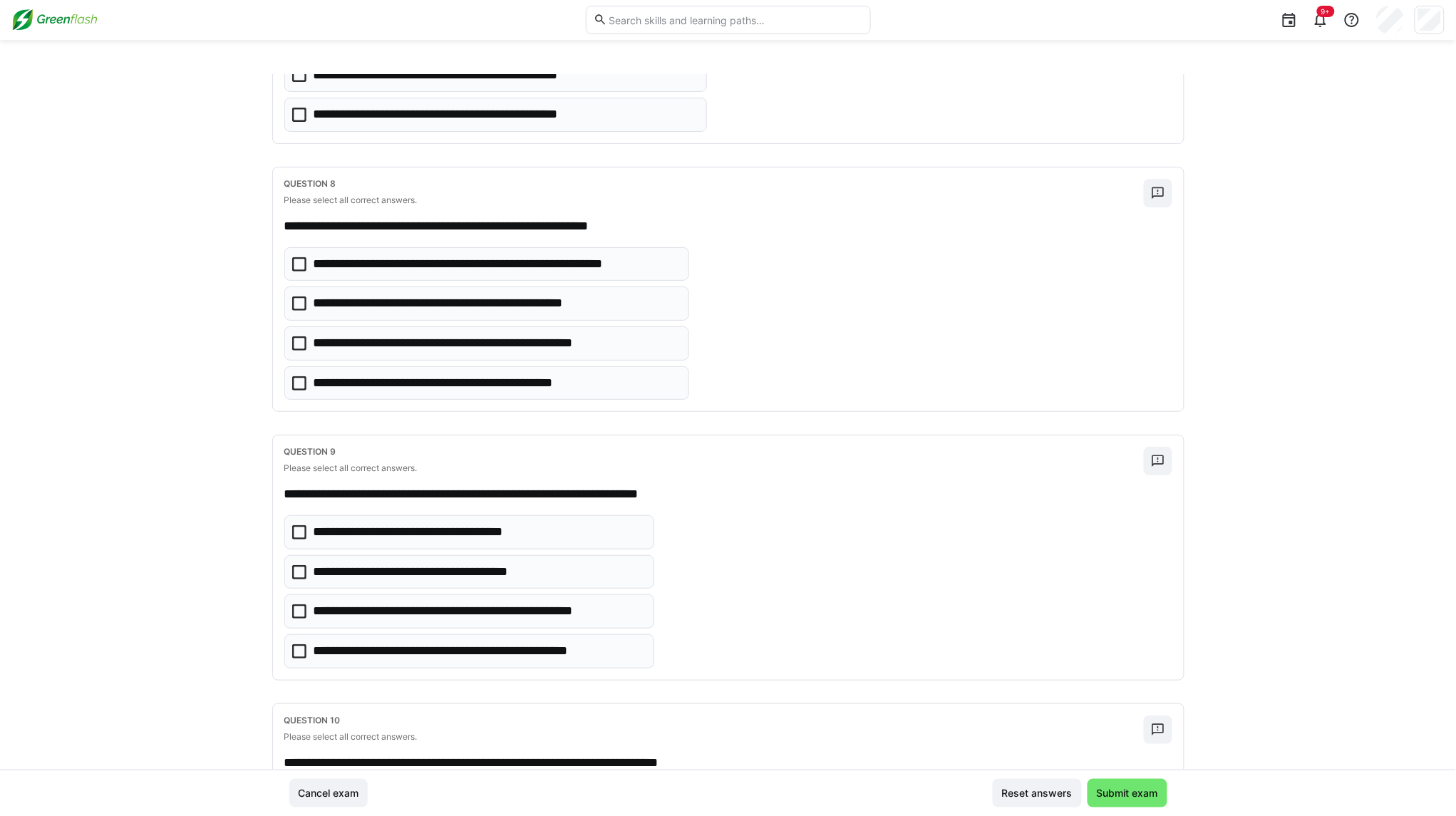
click at [294, 271] on icon at bounding box center [299, 264] width 14 height 14
click at [298, 320] on eds-checkbox "**********" at bounding box center [487, 304] width 406 height 34
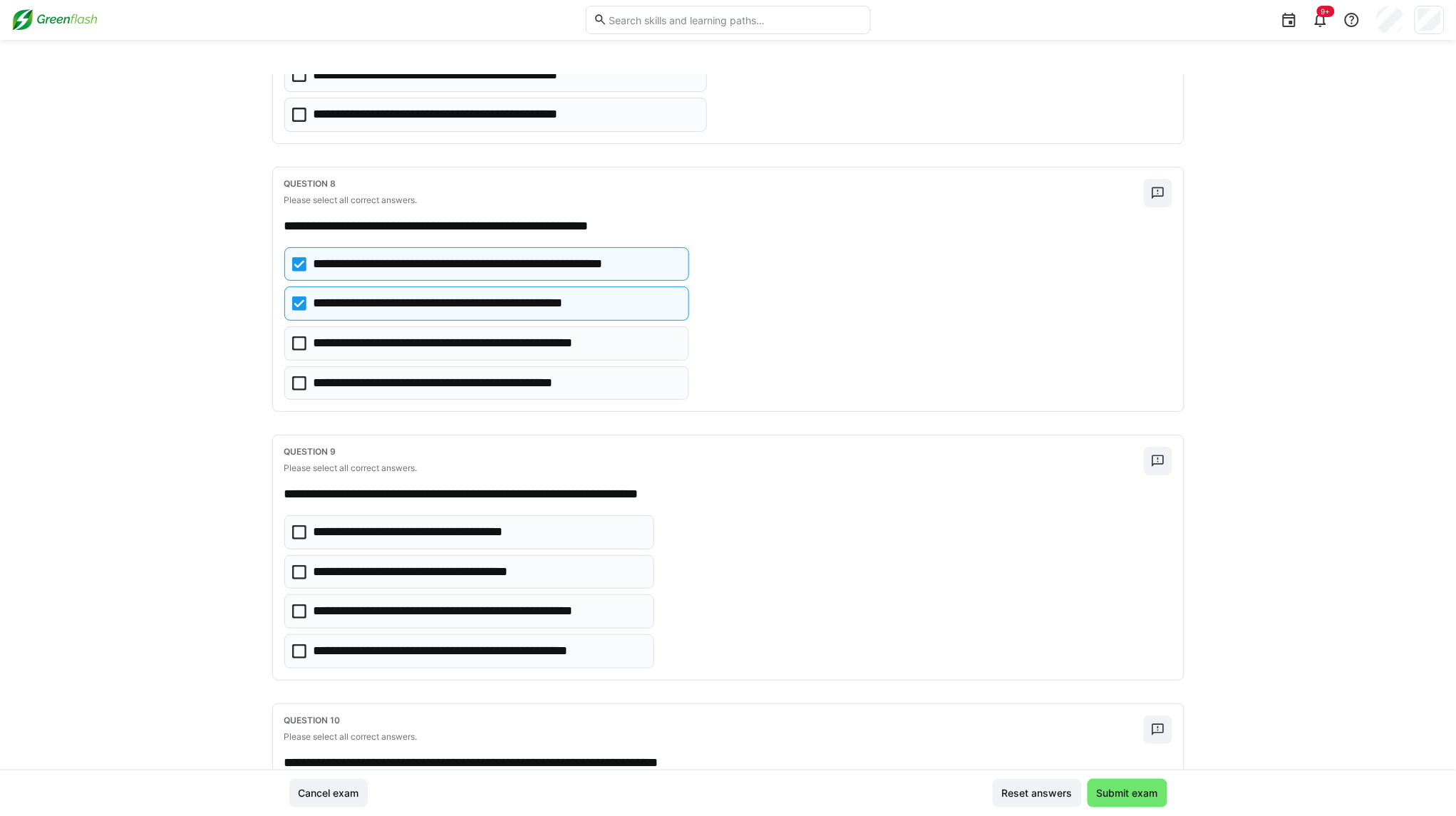
click at [297, 350] on icon at bounding box center [299, 343] width 14 height 14
click at [292, 350] on icon at bounding box center [299, 343] width 14 height 14
click at [299, 391] on icon at bounding box center [299, 384] width 14 height 14
click at [292, 350] on icon at bounding box center [299, 343] width 14 height 14
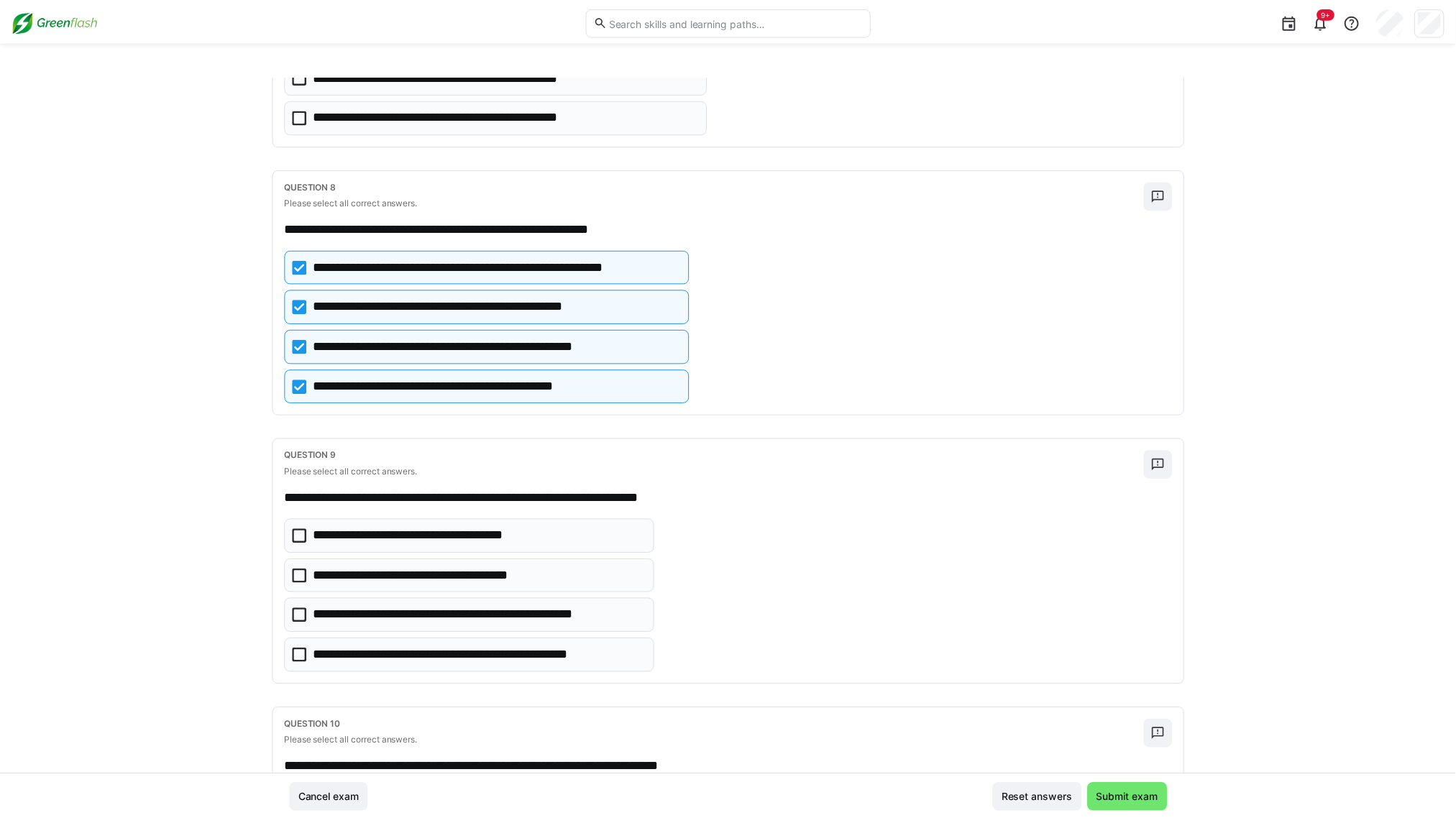
scroll to position [2121, 0]
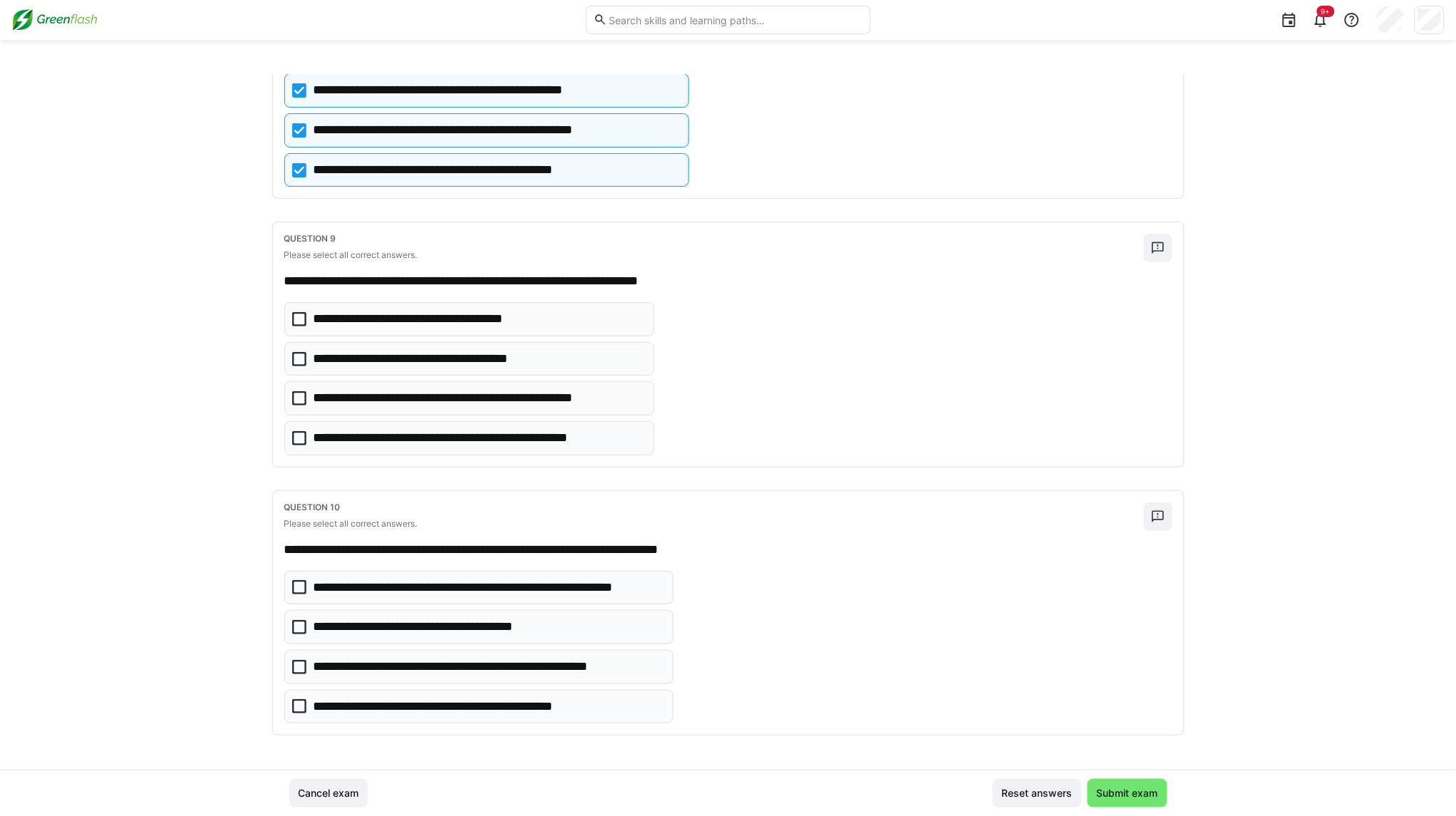
click at [301, 404] on eds-checkbox "**********" at bounding box center [469, 398] width 371 height 34
drag, startPoint x: 301, startPoint y: 581, endPoint x: 209, endPoint y: 575, distance: 92.2
click at [196, 575] on div "**********" at bounding box center [728, 422] width 1456 height 695
click at [317, 670] on p "**********" at bounding box center [483, 666] width 341 height 18
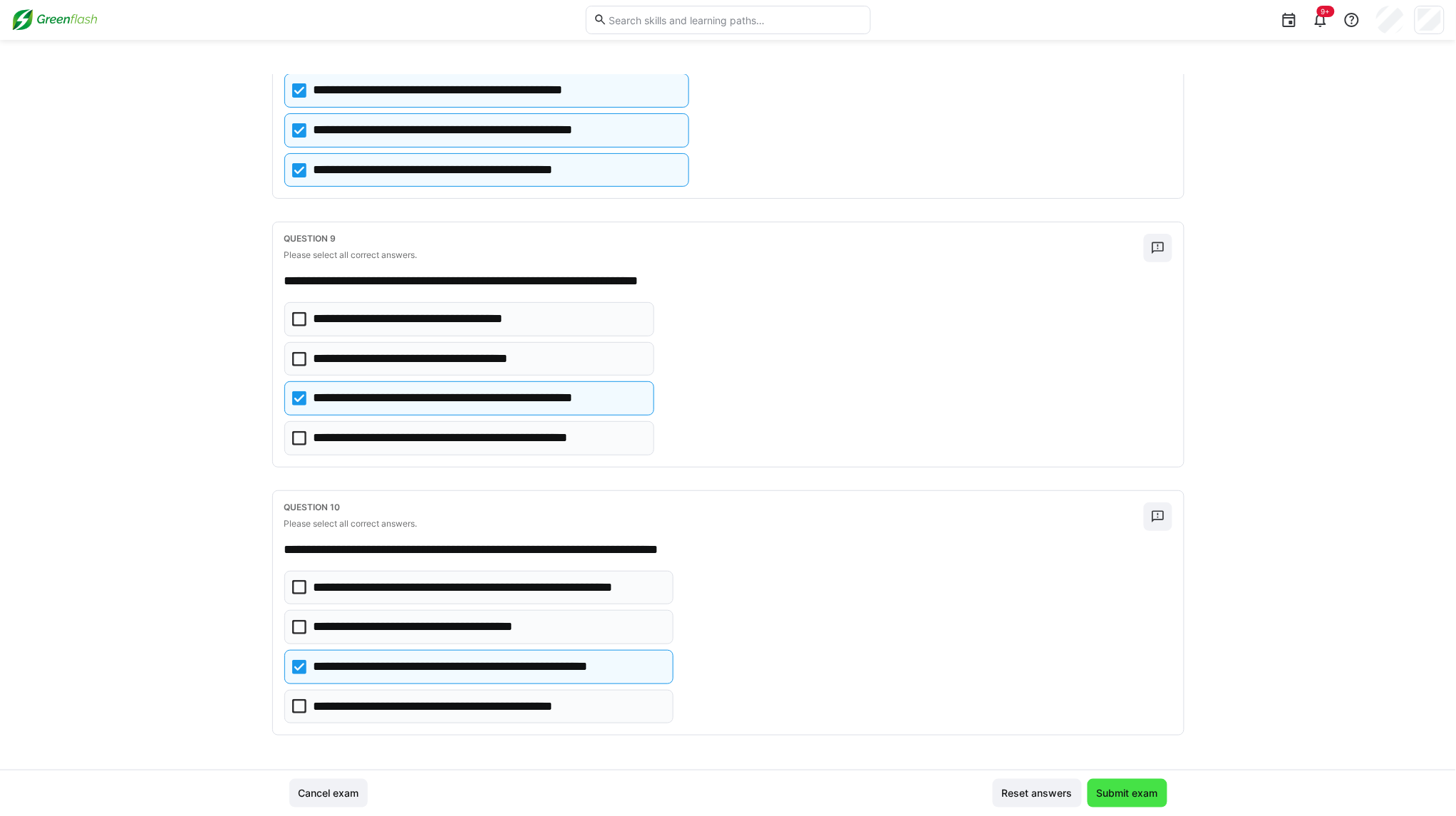
click at [1134, 799] on span "Submit exam" at bounding box center [1128, 793] width 80 height 28
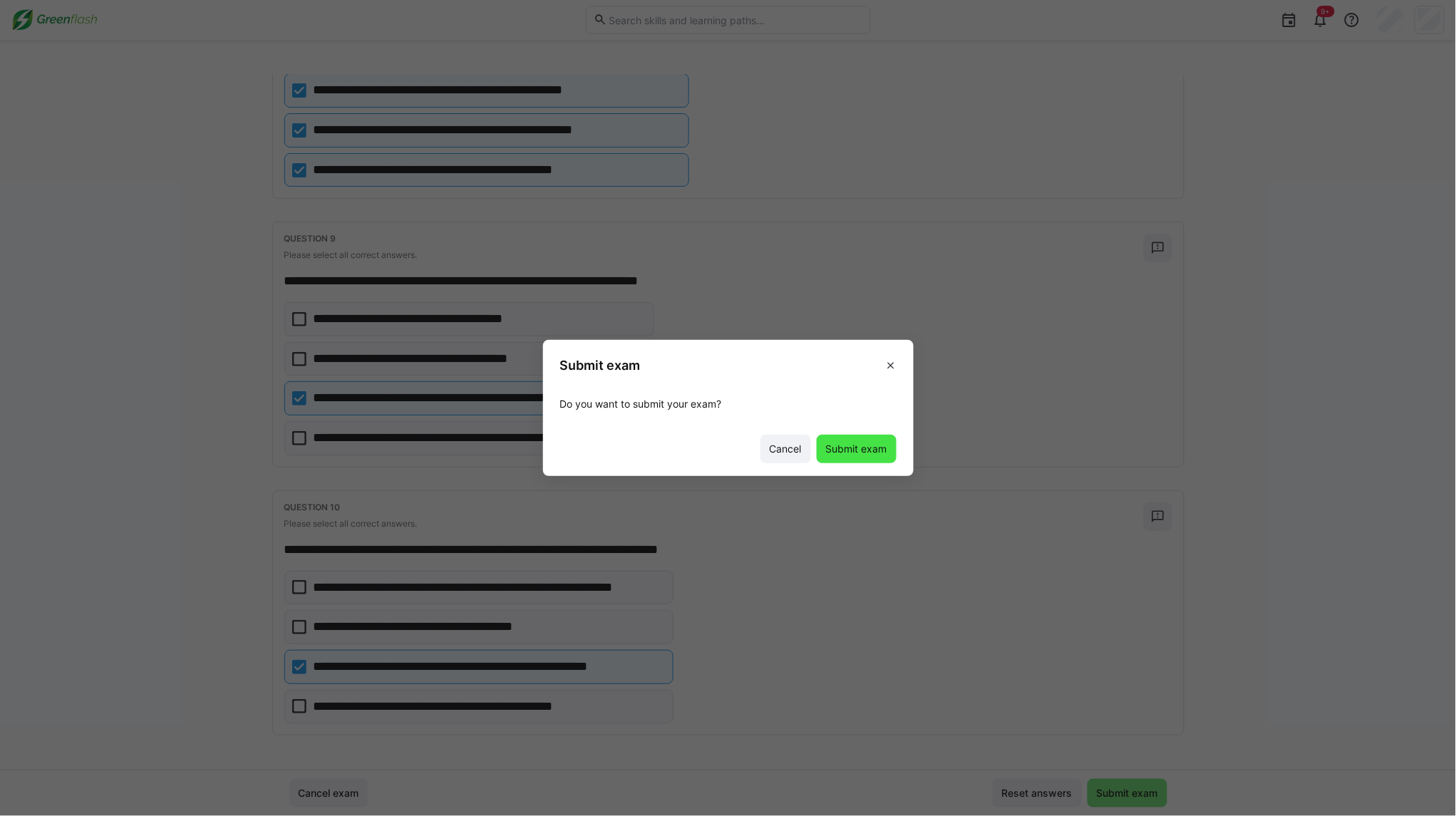
click at [859, 450] on span "Submit exam" at bounding box center [857, 449] width 65 height 14
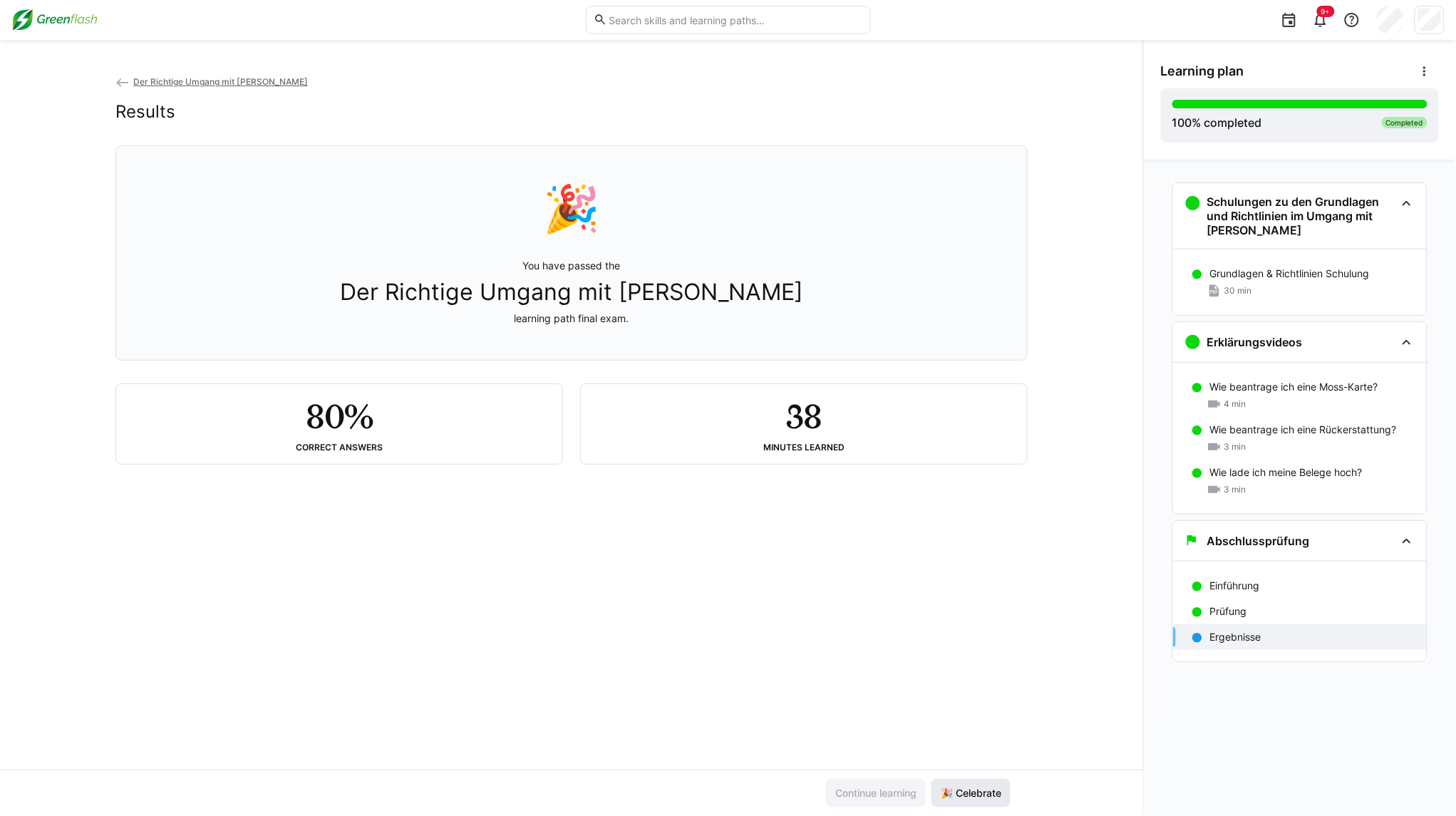
click at [970, 784] on span "🎉 Celebrate" at bounding box center [971, 793] width 79 height 28
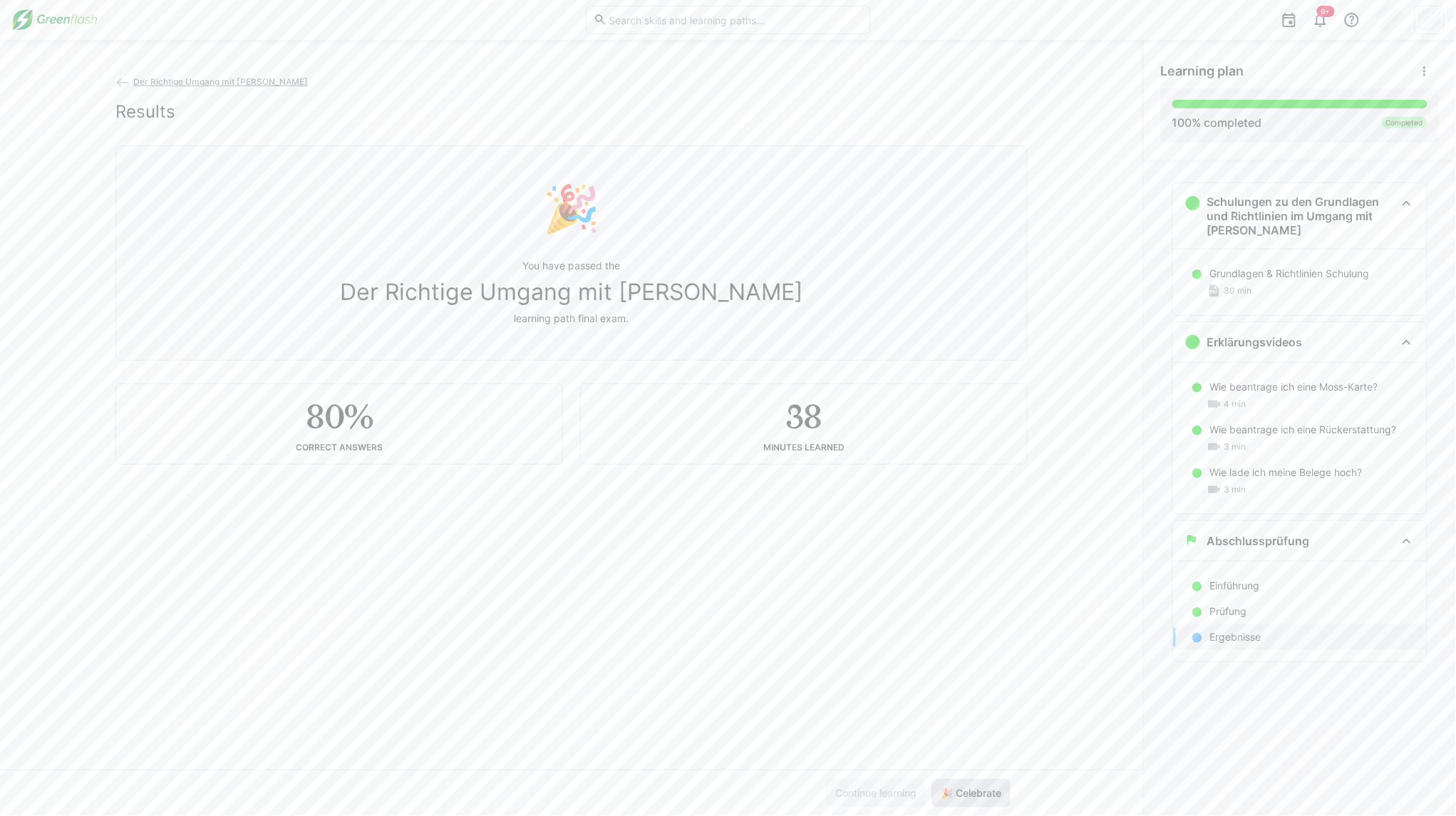
click at [970, 784] on span "🎉 Celebrate" at bounding box center [971, 793] width 79 height 28
click at [1067, 535] on div "Der Richtige Umgang mit [PERSON_NAME] Results 🎉 You have passed the Der Richtig…" at bounding box center [571, 422] width 1143 height 695
click at [226, 77] on span "Der Richtige Umgang mit [PERSON_NAME]" at bounding box center [220, 82] width 174 height 11
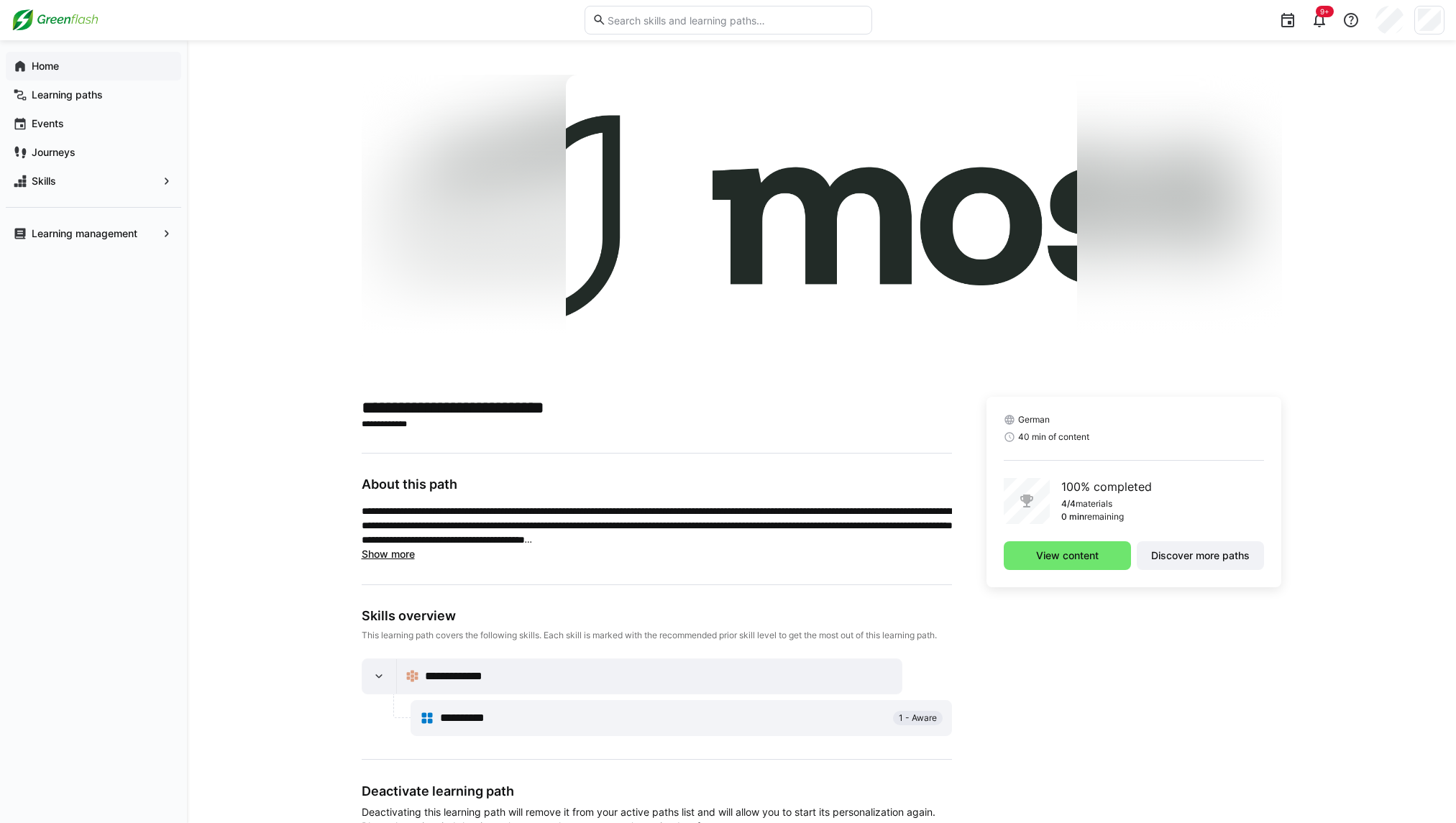
click at [0, 0] on app-navigation-label "Home" at bounding box center [0, 0] width 0 height 0
